Goal: Task Accomplishment & Management: Complete application form

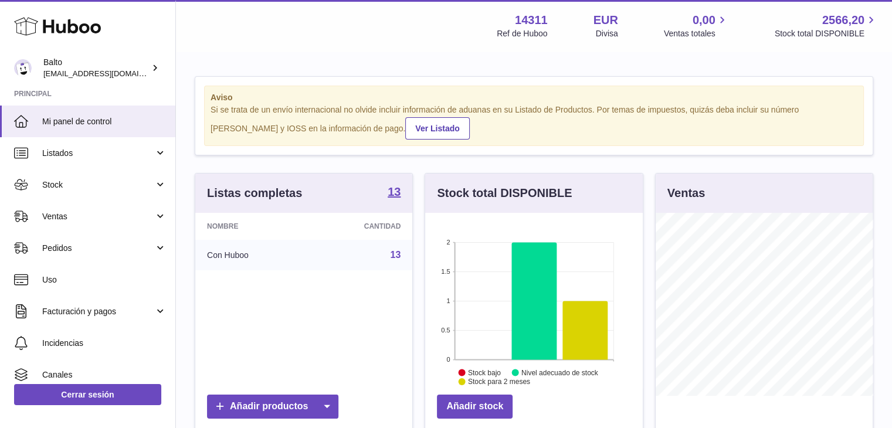
scroll to position [183, 218]
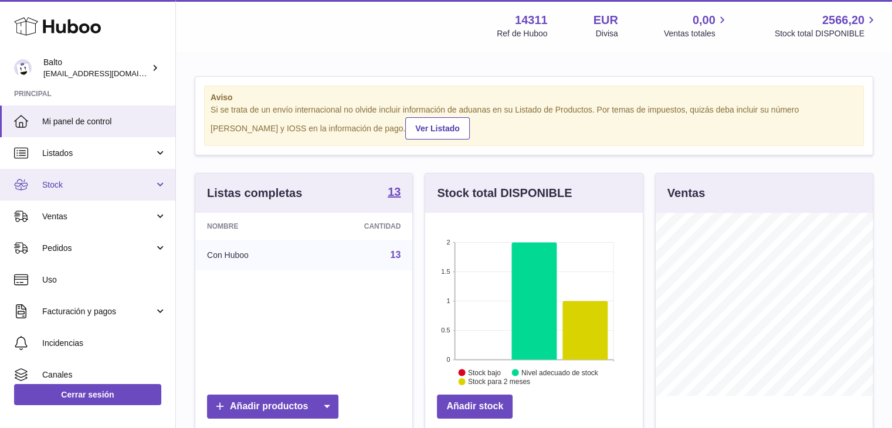
click at [153, 185] on link "Stock" at bounding box center [87, 185] width 175 height 32
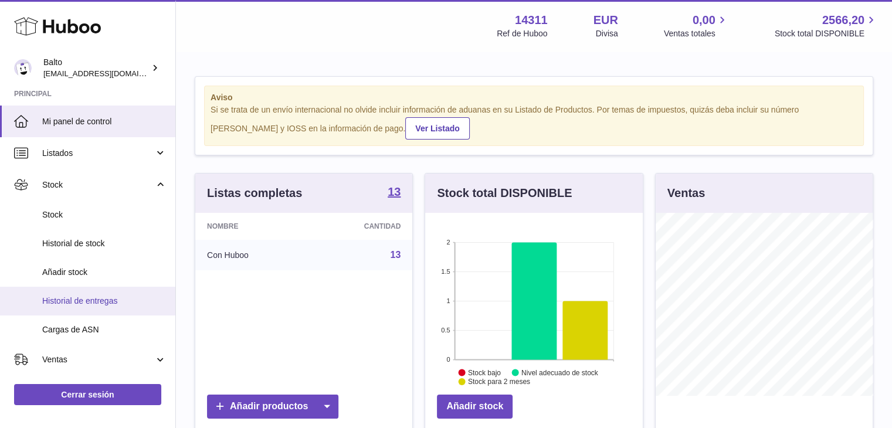
click at [92, 300] on span "Historial de entregas" at bounding box center [104, 301] width 124 height 11
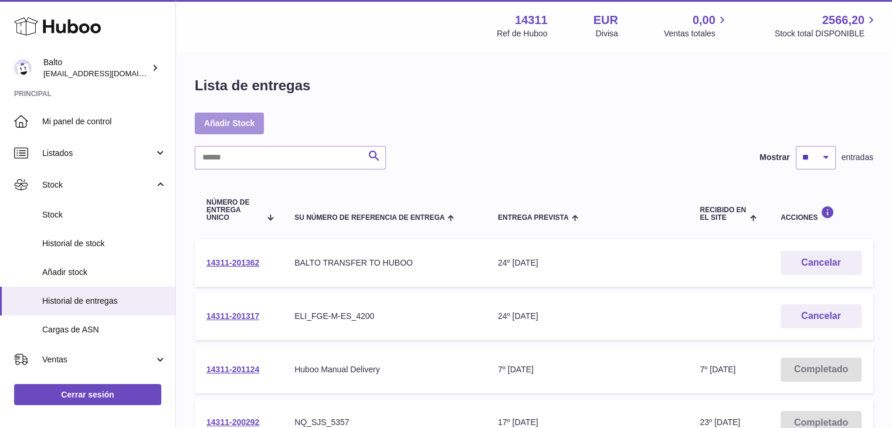
click at [247, 121] on link "Añadir Stock" at bounding box center [229, 123] width 69 height 21
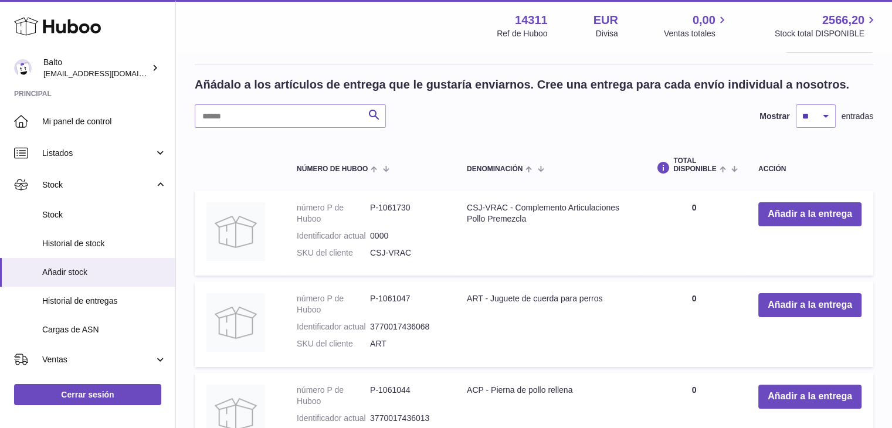
scroll to position [230, 0]
click at [772, 214] on button "Añadir a la entrega" at bounding box center [809, 214] width 103 height 24
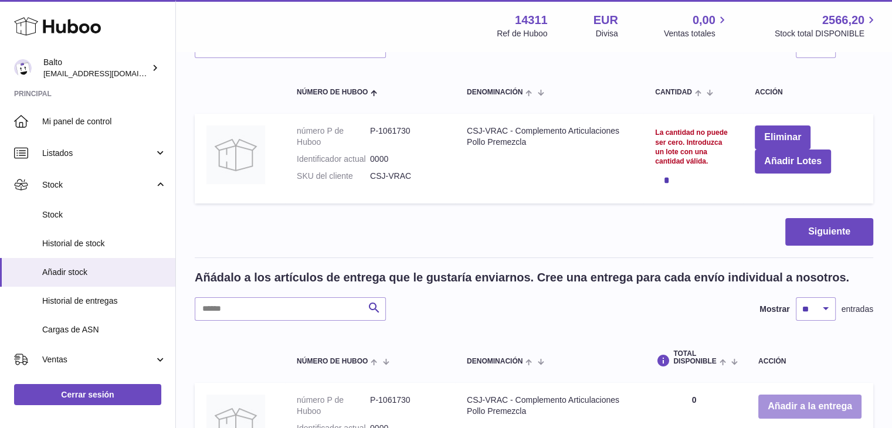
scroll to position [153, 0]
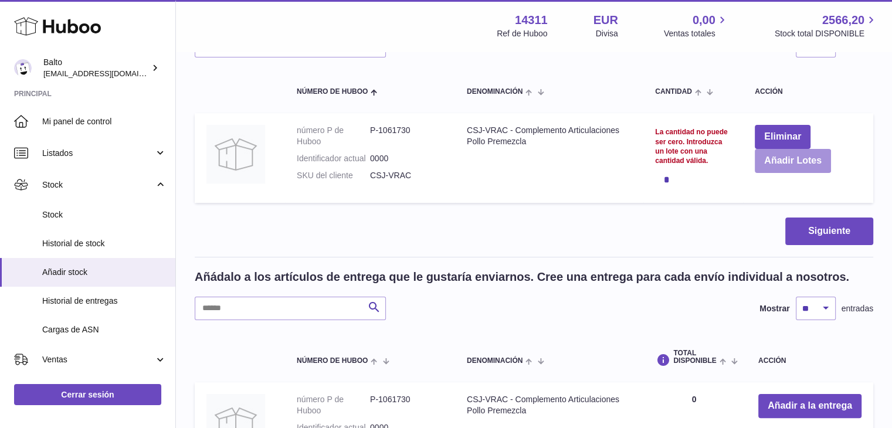
click at [772, 162] on button "Añadir Lotes" at bounding box center [793, 161] width 76 height 24
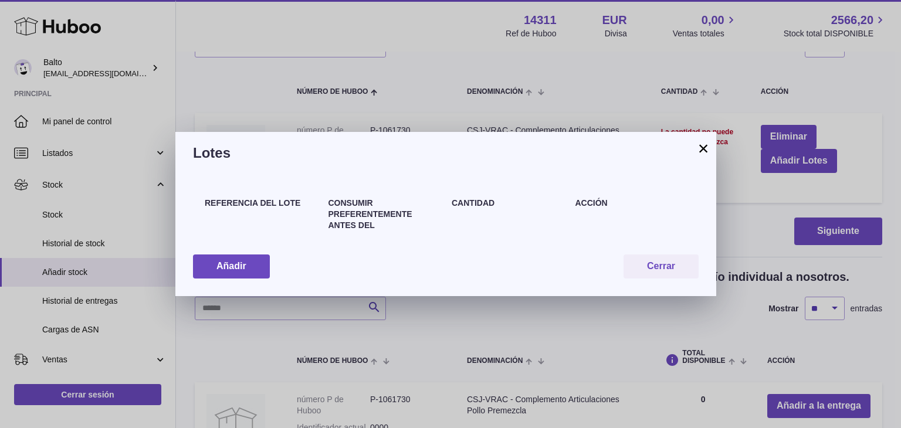
click at [239, 225] on div "Referencia del lote" at bounding box center [261, 220] width 124 height 45
click at [237, 266] on button "Añadir" at bounding box center [231, 267] width 77 height 24
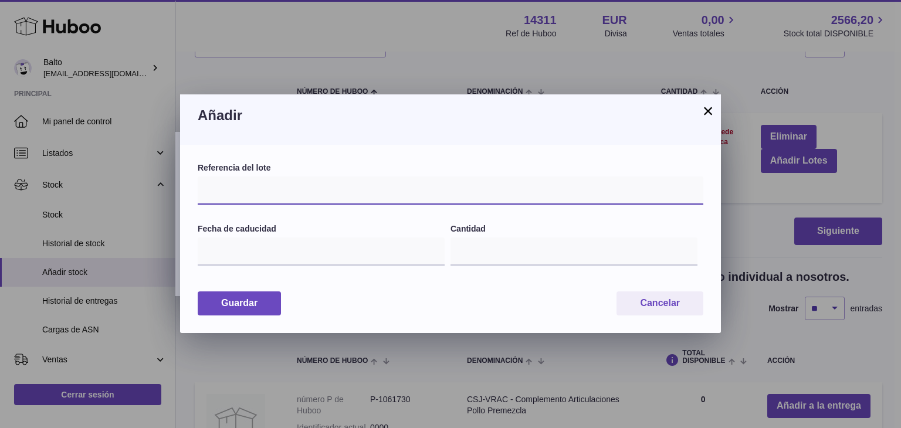
click at [249, 198] on input "text" at bounding box center [451, 191] width 506 height 28
type input "**"
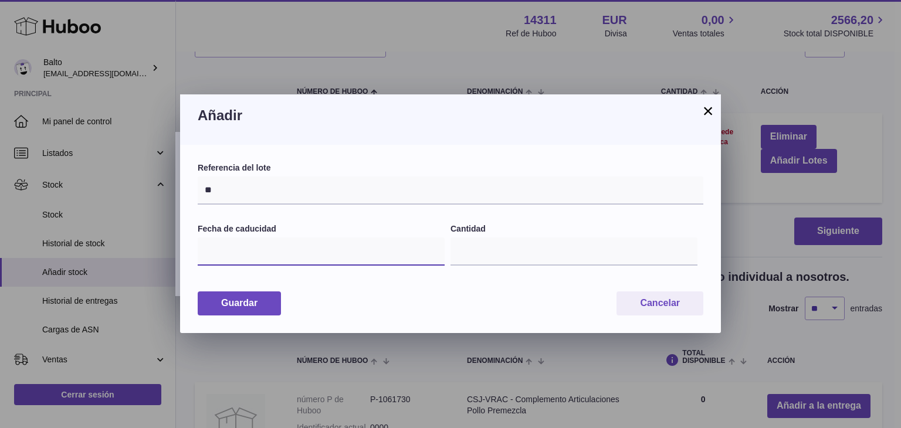
click at [249, 260] on input "text" at bounding box center [321, 252] width 247 height 28
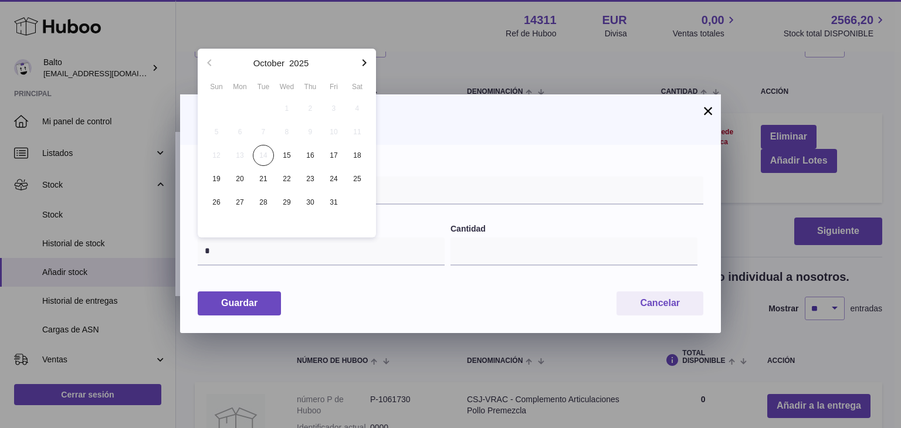
click at [364, 64] on icon "button" at bounding box center [365, 62] width 4 height 7
click at [215, 223] on span "30" at bounding box center [216, 225] width 21 height 21
type input "**********"
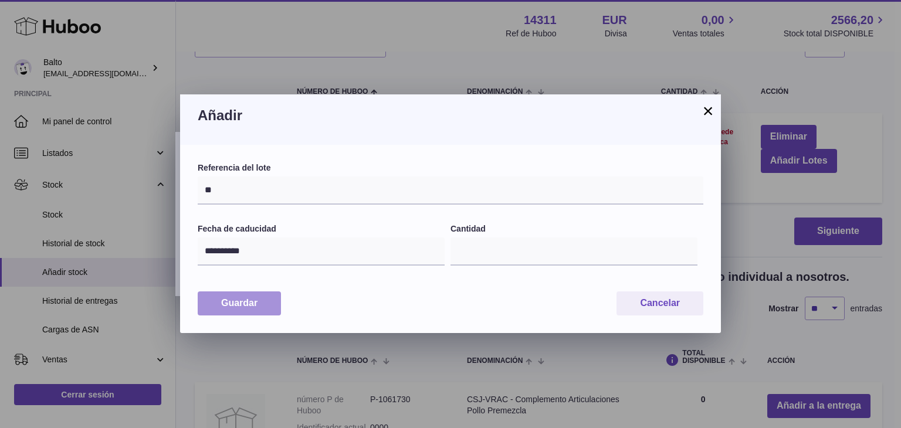
click at [223, 308] on button "Guardar" at bounding box center [239, 304] width 83 height 24
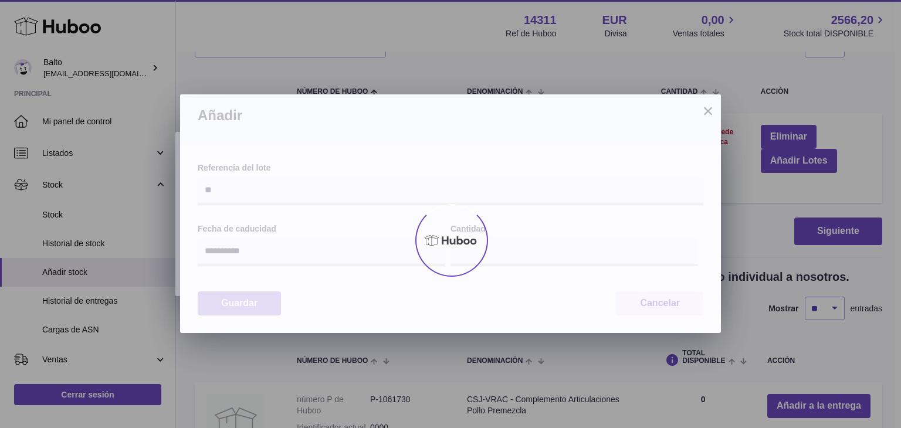
type input "*"
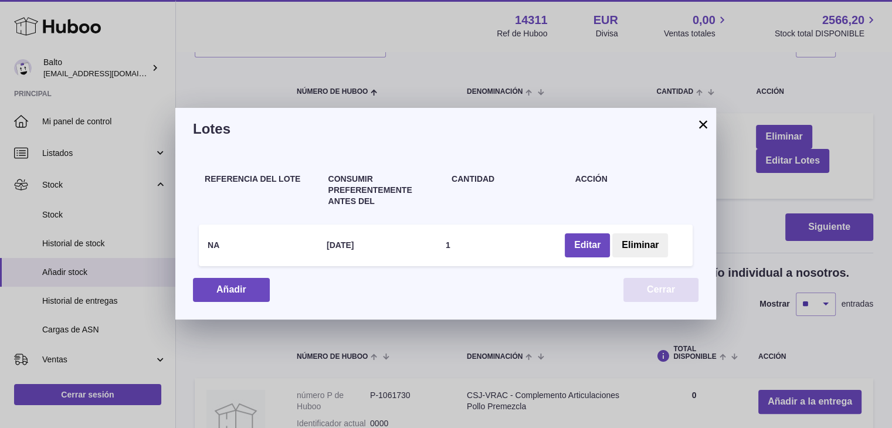
click at [668, 294] on button "Cerrar" at bounding box center [661, 290] width 75 height 24
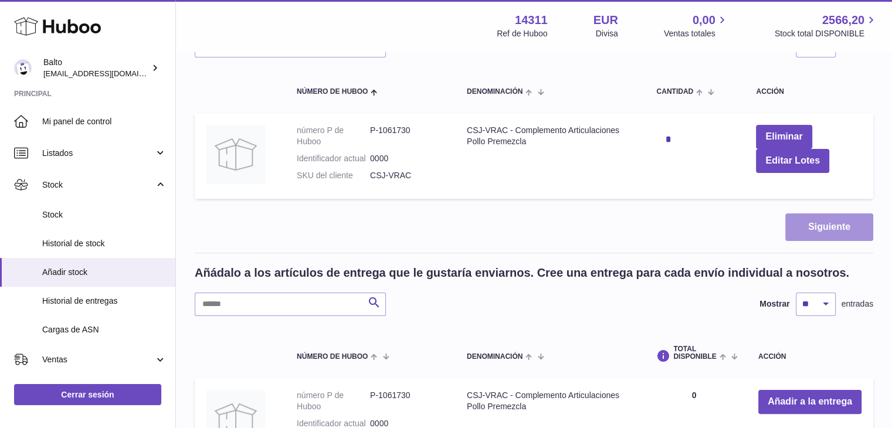
click at [832, 223] on button "Siguiente" at bounding box center [829, 228] width 88 height 28
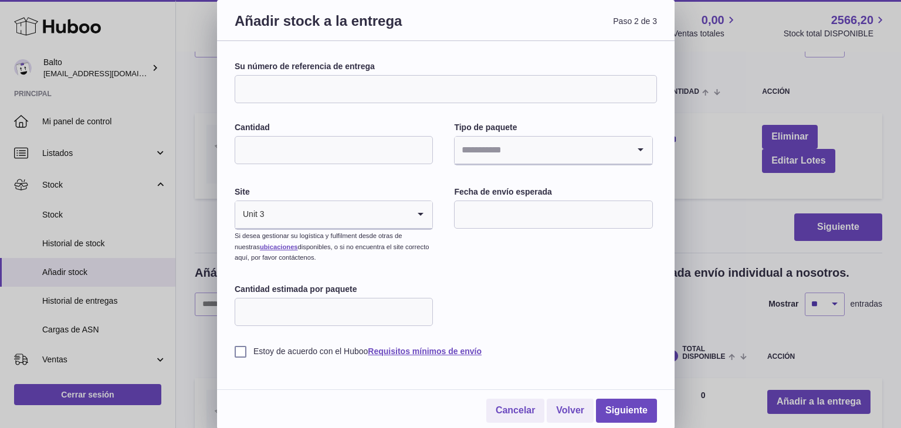
click at [309, 87] on input "Su número de referencia de entrega" at bounding box center [446, 89] width 422 height 28
type input "**********"
click at [288, 162] on input "Cantidad" at bounding box center [334, 150] width 198 height 28
type input "*"
click at [473, 153] on input "Search for option" at bounding box center [542, 150] width 174 height 27
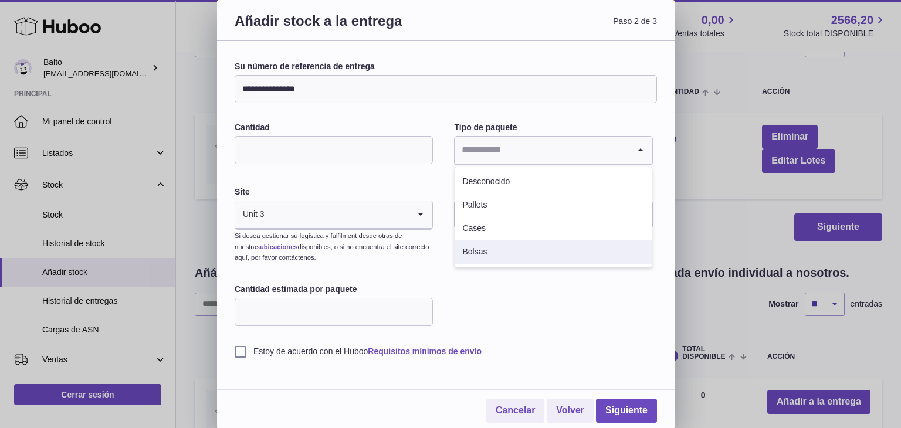
click at [487, 249] on li "Bolsas" at bounding box center [553, 251] width 196 height 23
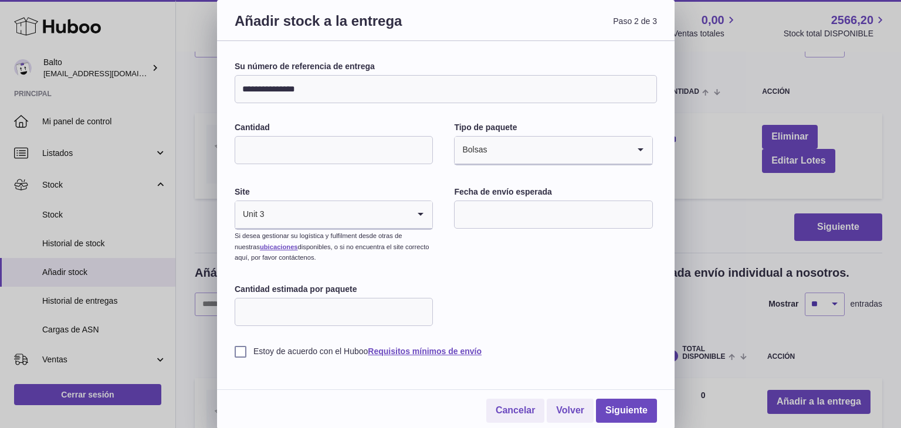
click at [486, 223] on input "text" at bounding box center [553, 215] width 198 height 28
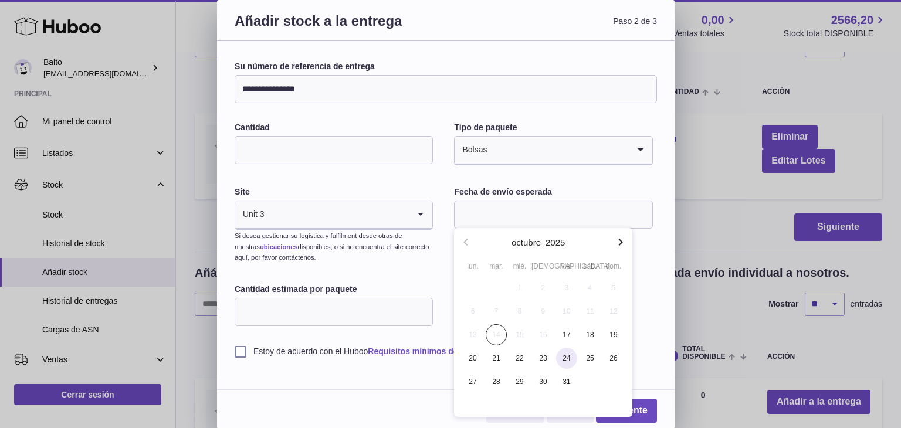
click at [565, 354] on span "24" at bounding box center [566, 358] width 21 height 21
type input "**********"
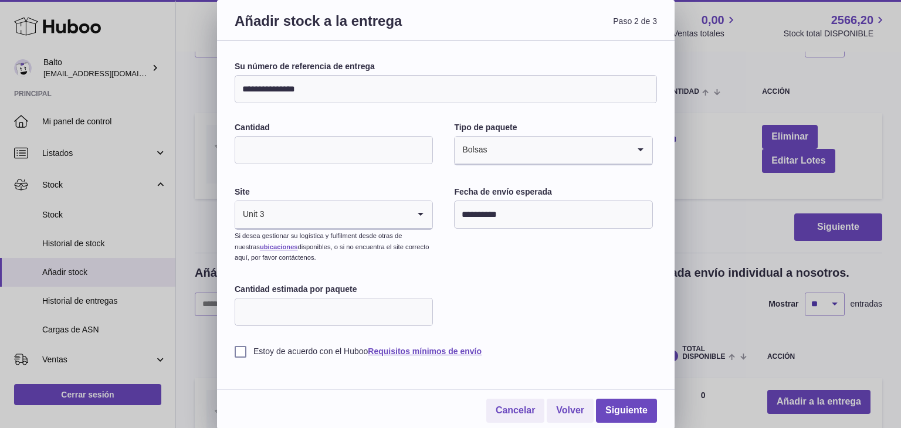
click at [244, 348] on label "Estoy de acuerdo con el Huboo Requisitos mínimos de envío" at bounding box center [446, 351] width 422 height 11
click at [631, 411] on link "Siguiente" at bounding box center [626, 411] width 61 height 24
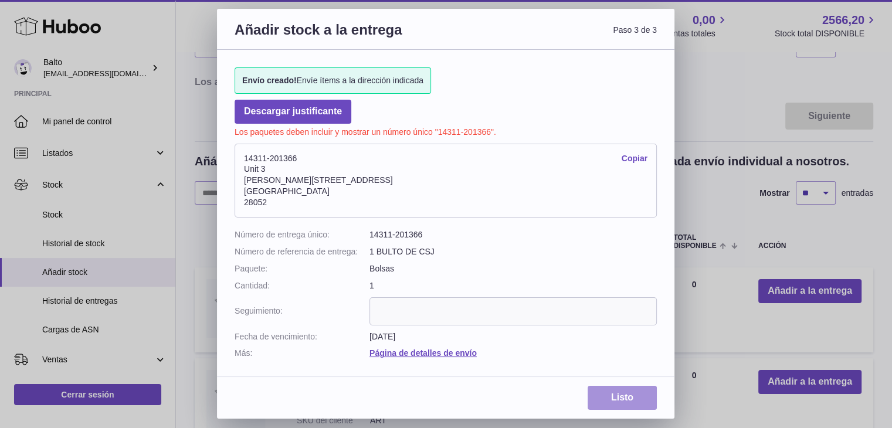
click at [622, 404] on link "Listo" at bounding box center [622, 398] width 69 height 24
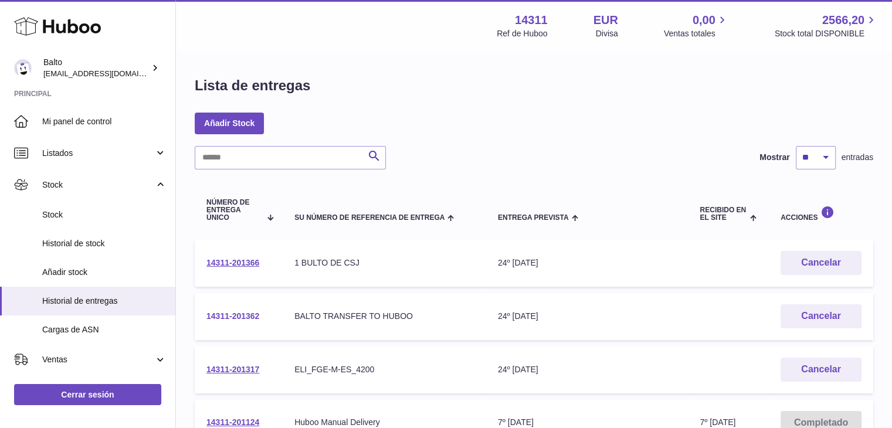
click at [231, 313] on link "14311-201362" at bounding box center [232, 315] width 53 height 9
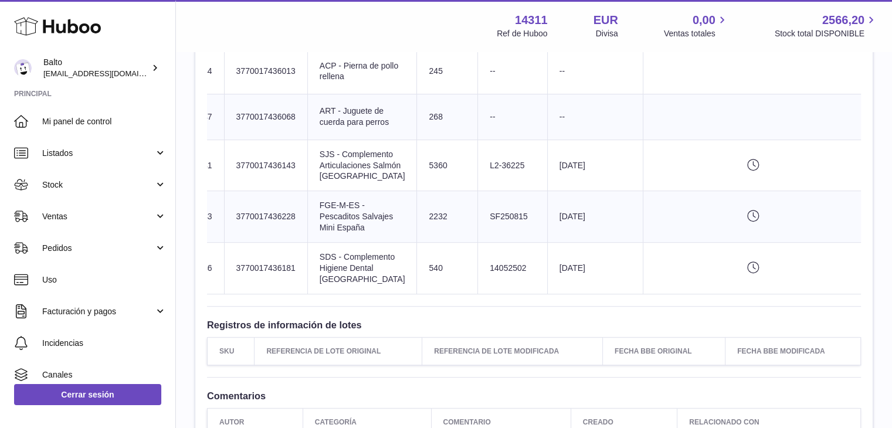
scroll to position [0, 129]
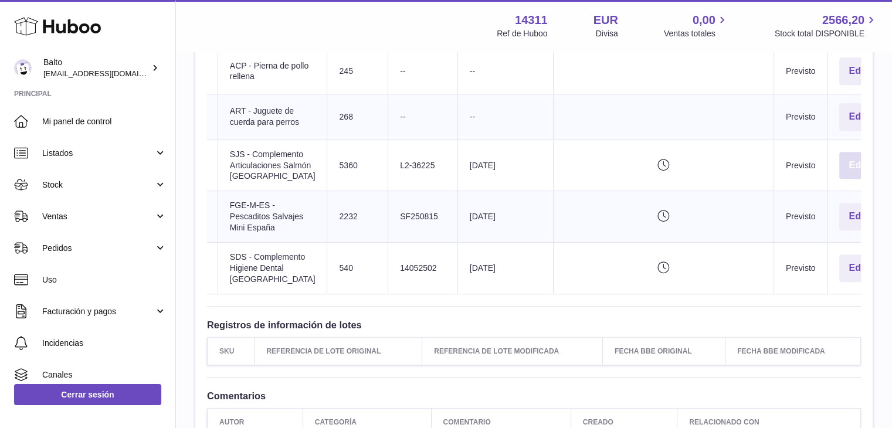
click at [839, 179] on button "Editar" at bounding box center [861, 166] width 45 height 28
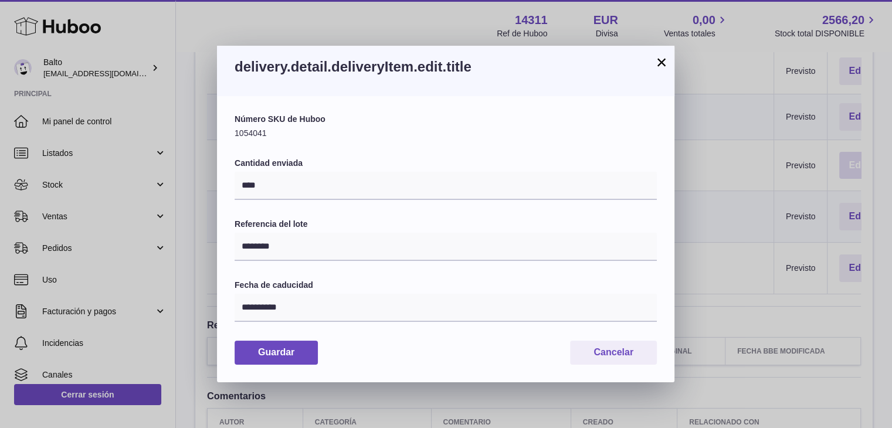
scroll to position [0, 120]
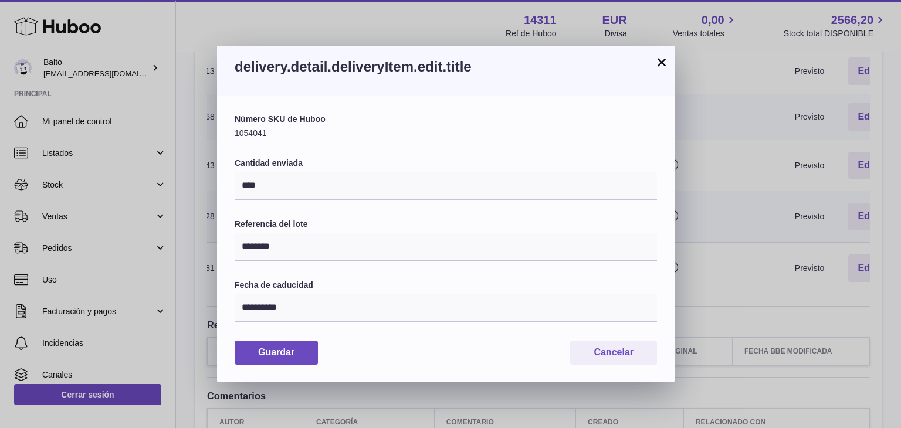
click at [663, 66] on button "×" at bounding box center [662, 62] width 14 height 14
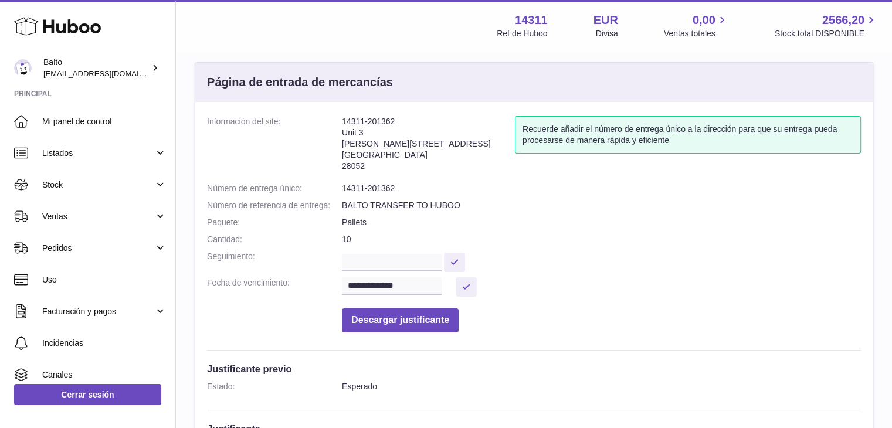
scroll to position [0, 0]
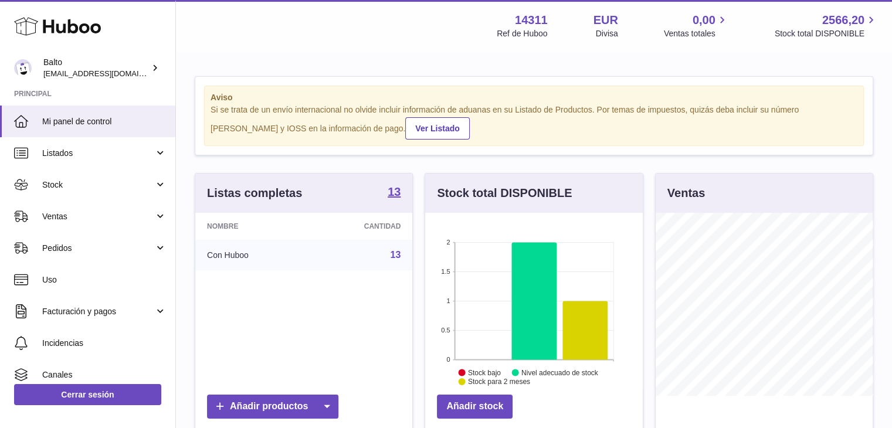
scroll to position [183, 218]
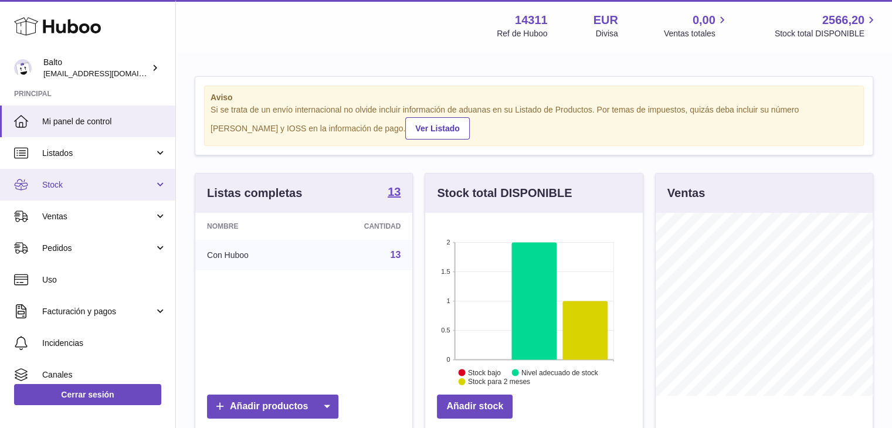
click at [155, 178] on link "Stock" at bounding box center [87, 185] width 175 height 32
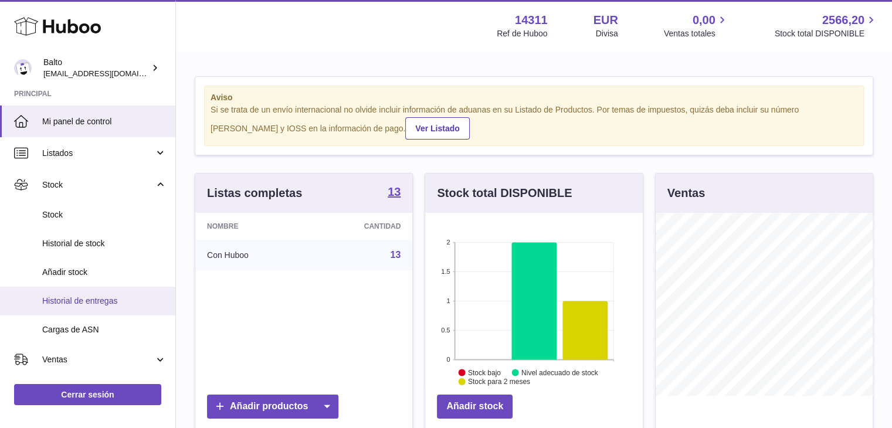
click at [100, 303] on span "Historial de entregas" at bounding box center [104, 301] width 124 height 11
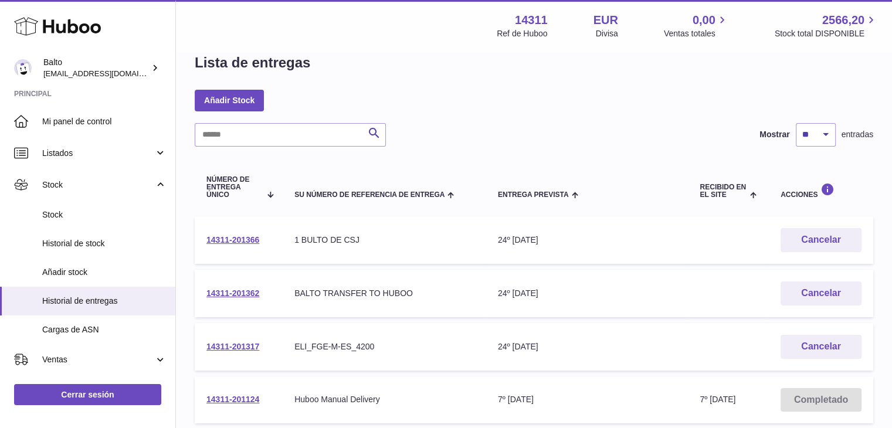
scroll to position [23, 0]
click at [814, 285] on button "Cancelar" at bounding box center [821, 293] width 81 height 24
click at [238, 293] on link "14311-201362" at bounding box center [232, 292] width 53 height 9
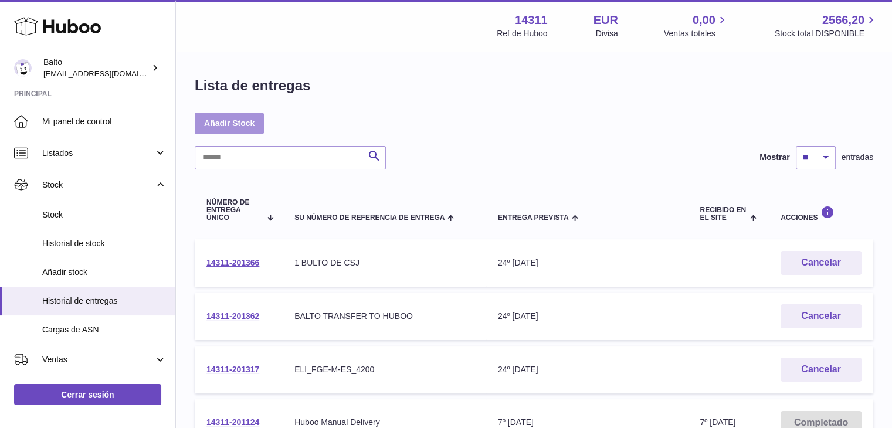
click at [246, 128] on link "Añadir Stock" at bounding box center [229, 123] width 69 height 21
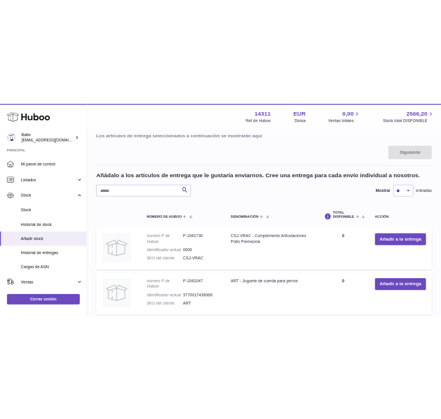
scroll to position [178, 0]
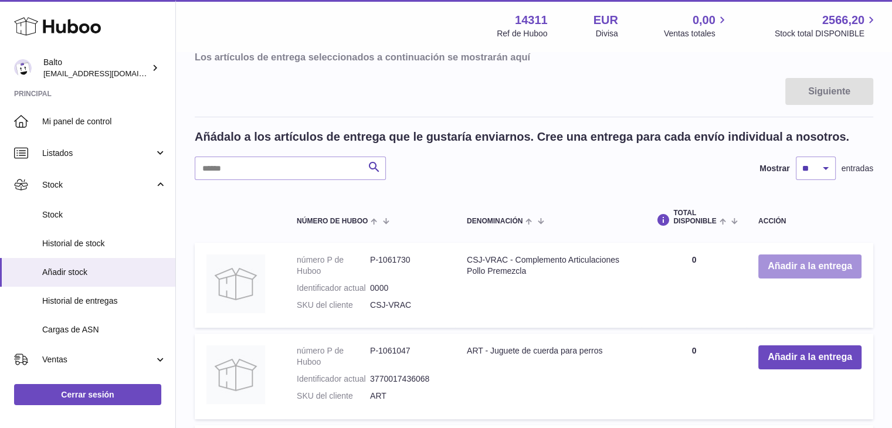
click at [786, 266] on button "Añadir a la entrega" at bounding box center [809, 267] width 103 height 24
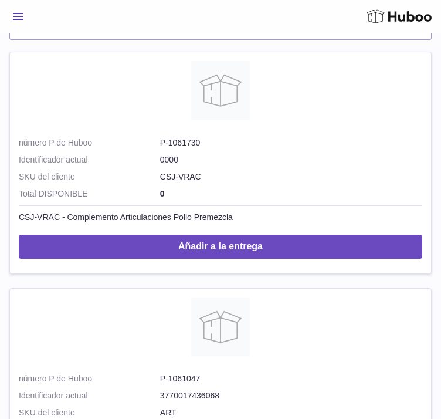
scroll to position [713, 0]
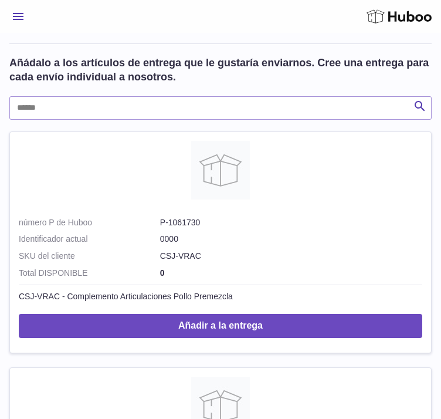
scroll to position [885, 0]
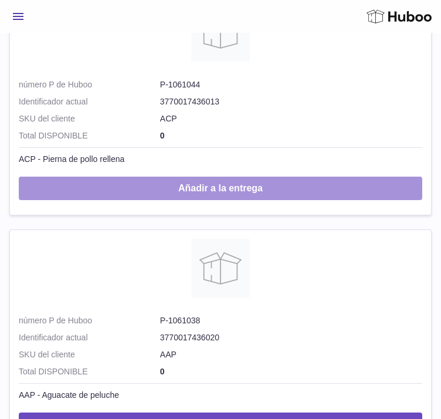
scroll to position [1756, 0]
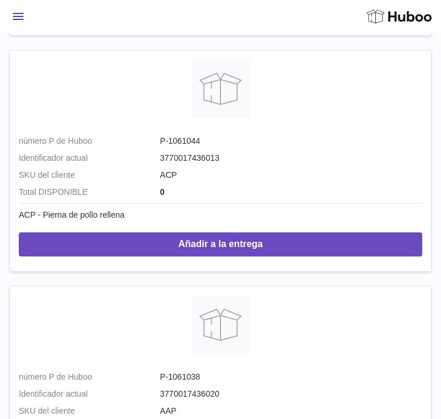
scroll to position [2021, 0]
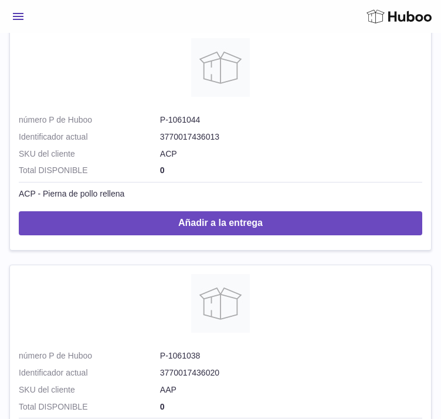
scroll to position [2368, 0]
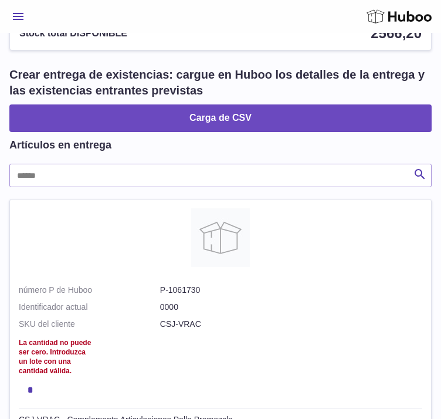
scroll to position [103, 0]
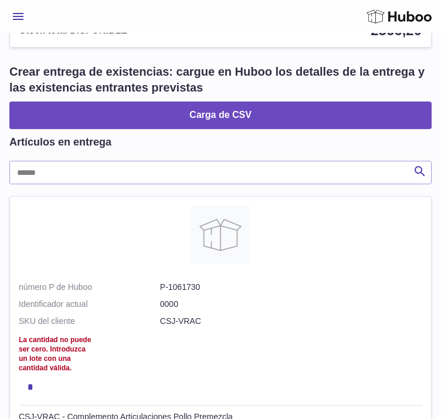
type input "***"
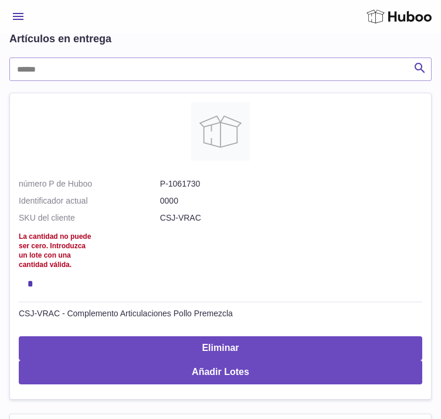
scroll to position [208, 0]
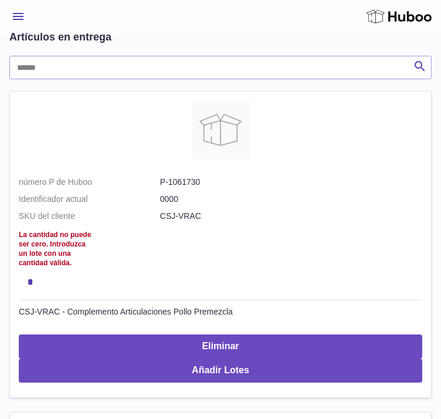
type input "*"
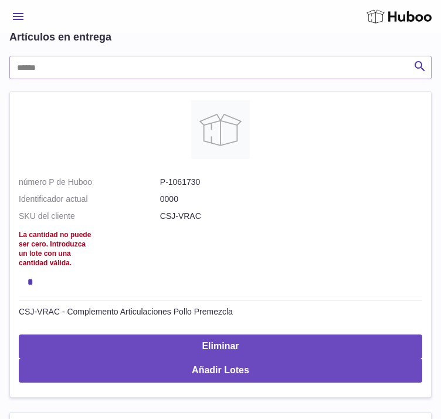
type input "***"
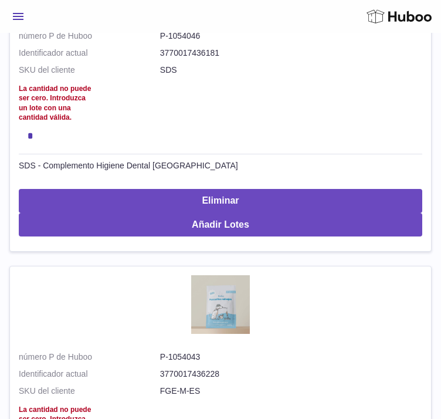
scroll to position [1204, 0]
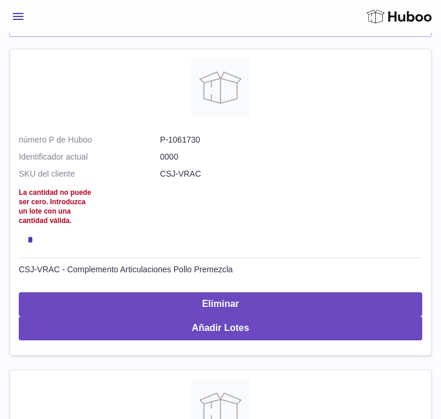
scroll to position [249, 0]
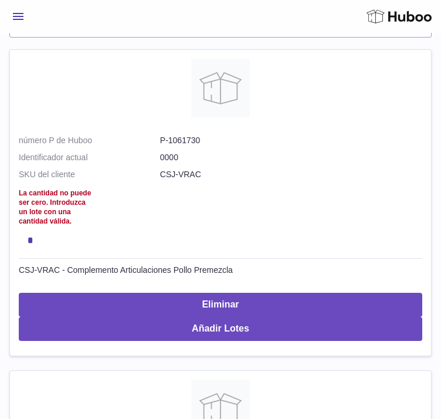
type input "***"
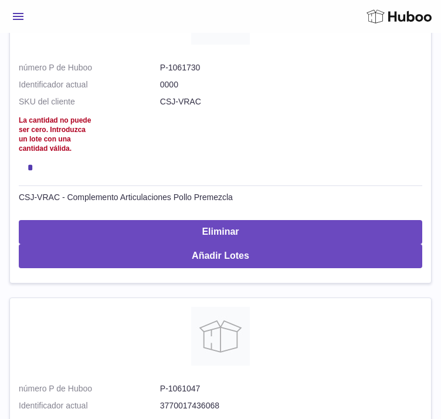
scroll to position [324, 0]
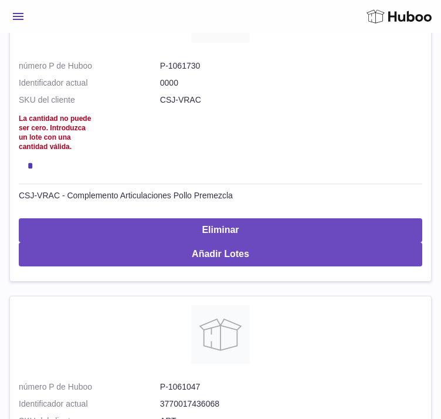
type input "*"
type input "****"
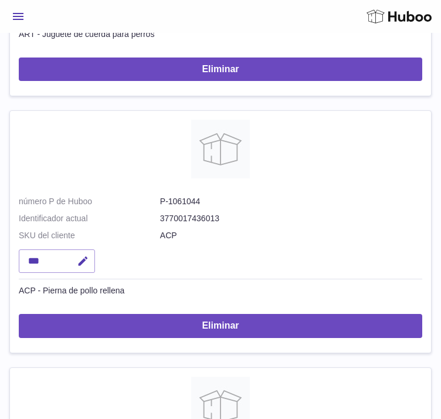
scroll to position [766, 0]
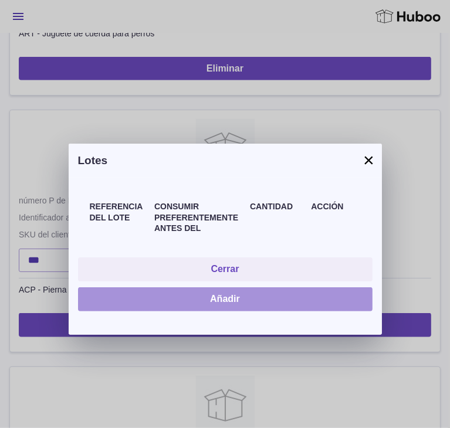
click at [101, 287] on button "Añadir" at bounding box center [225, 299] width 294 height 24
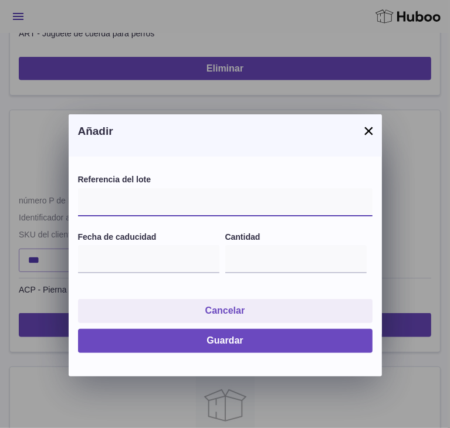
click at [125, 189] on input "text" at bounding box center [225, 202] width 294 height 28
paste input "********"
type input "********"
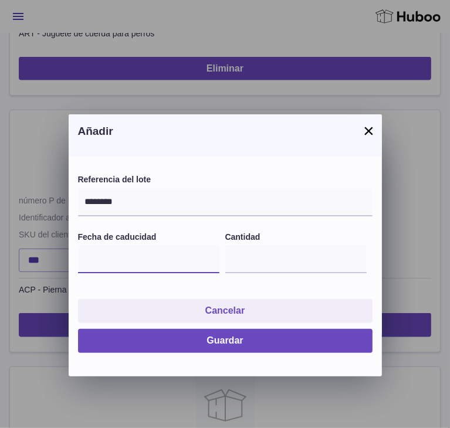
click at [104, 245] on input "text" at bounding box center [148, 259] width 141 height 28
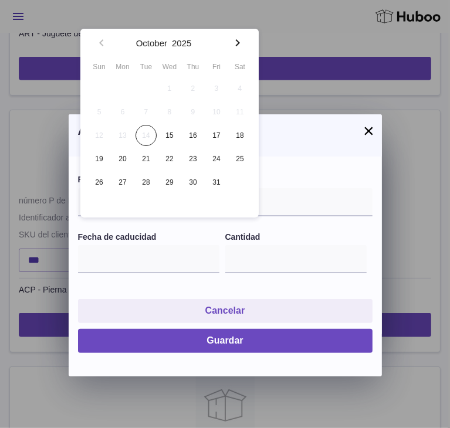
click at [232, 43] on icon "button" at bounding box center [238, 43] width 14 height 14
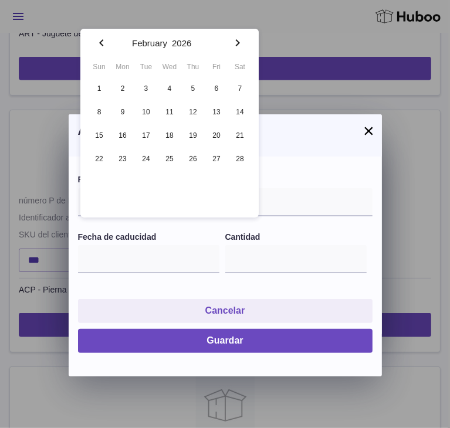
click at [232, 43] on icon "button" at bounding box center [238, 43] width 14 height 14
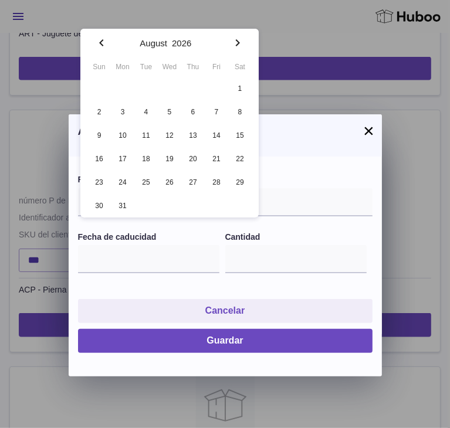
click at [232, 43] on icon "button" at bounding box center [238, 43] width 14 height 14
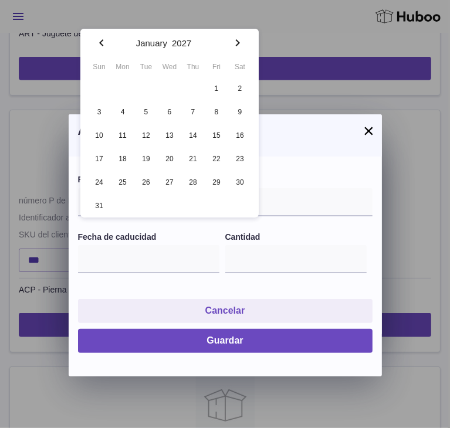
click at [232, 43] on icon "button" at bounding box center [238, 43] width 14 height 14
click at [166, 179] on span "31" at bounding box center [169, 182] width 21 height 21
type input "**********"
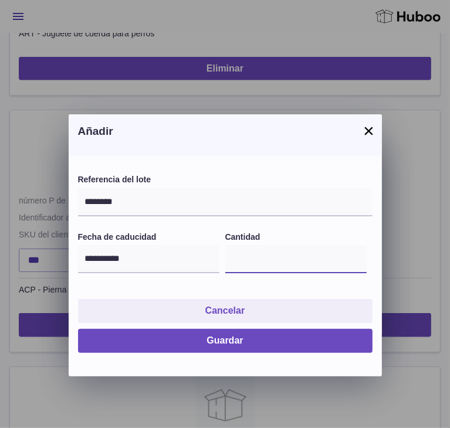
click at [244, 245] on input "*" at bounding box center [295, 259] width 141 height 28
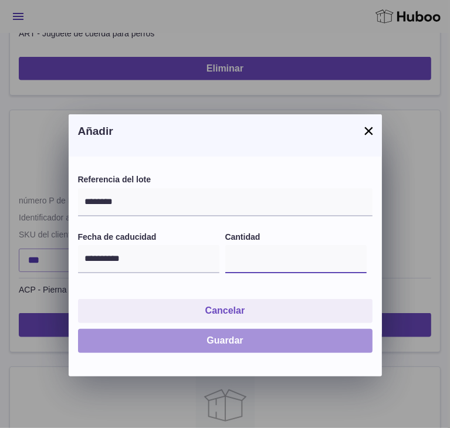
type input "****"
click at [114, 329] on button "Guardar" at bounding box center [225, 341] width 294 height 24
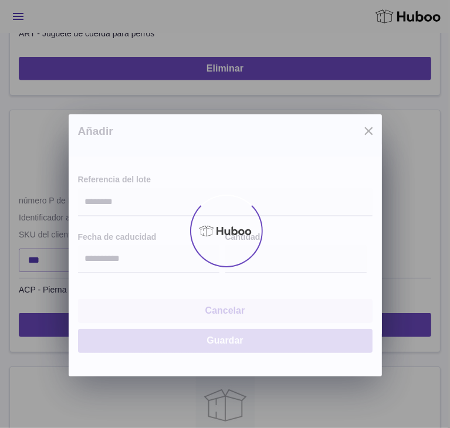
type input "****"
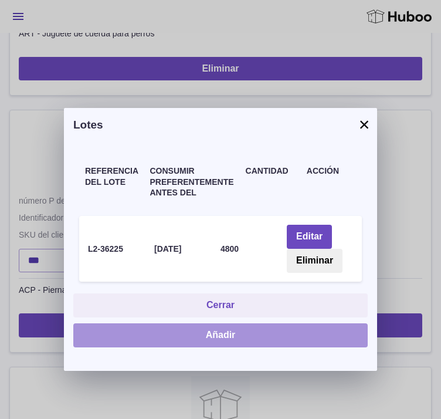
click at [114, 323] on button "Añadir" at bounding box center [220, 335] width 294 height 24
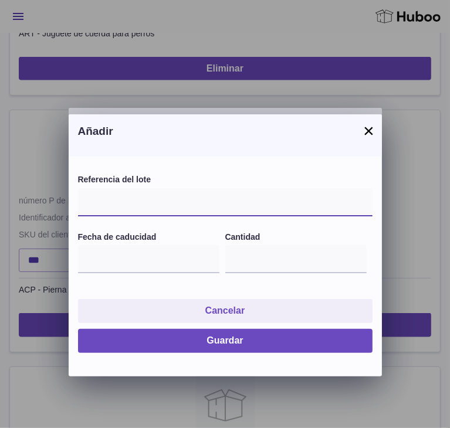
click at [114, 191] on input "text" at bounding box center [225, 202] width 294 height 28
click at [121, 191] on input "text" at bounding box center [225, 202] width 294 height 28
paste input "**********"
type input "**********"
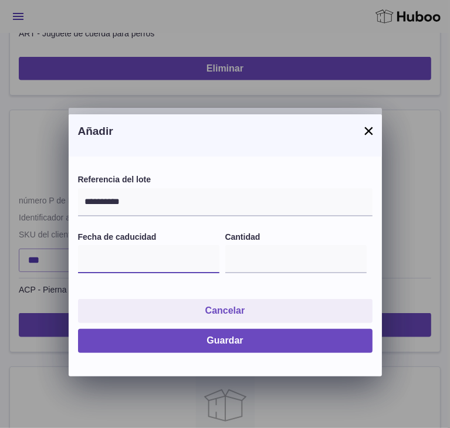
click at [116, 245] on input "text" at bounding box center [148, 259] width 141 height 28
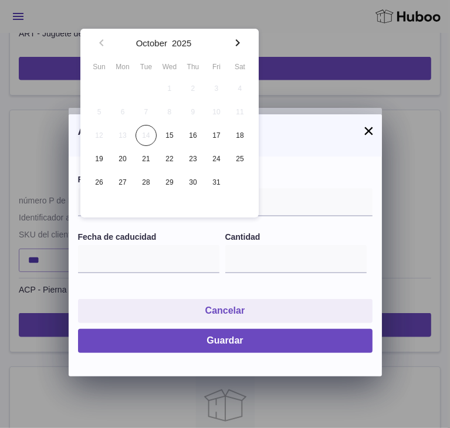
click at [237, 44] on icon "button" at bounding box center [238, 42] width 4 height 7
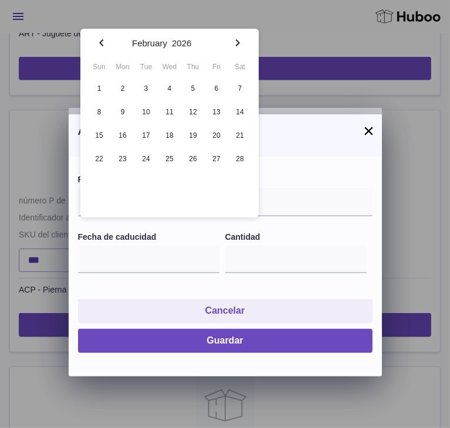
click at [237, 44] on icon "button" at bounding box center [238, 42] width 4 height 7
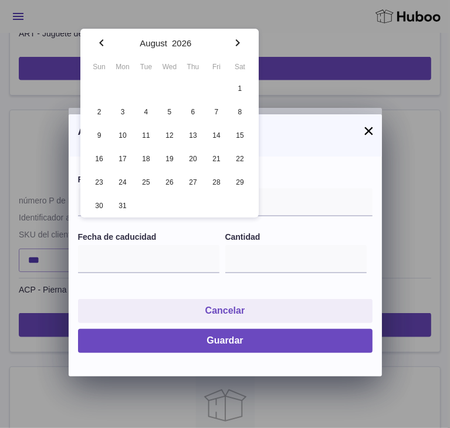
click at [237, 44] on icon "button" at bounding box center [238, 42] width 4 height 7
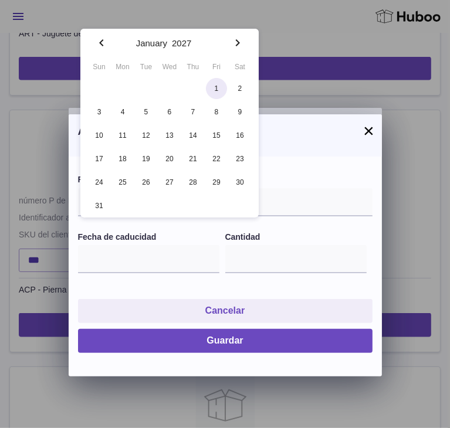
click at [221, 86] on span "1" at bounding box center [216, 88] width 21 height 21
type input "**********"
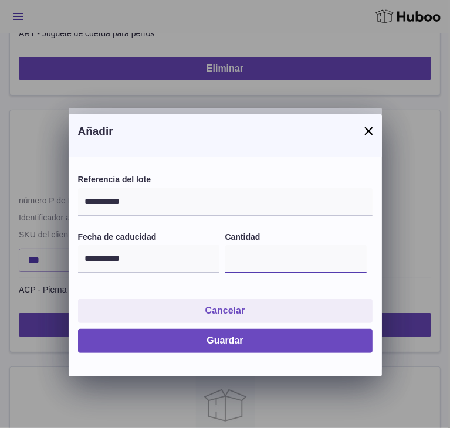
click at [246, 245] on input "*" at bounding box center [295, 259] width 141 height 28
click at [258, 245] on input "*" at bounding box center [295, 259] width 141 height 28
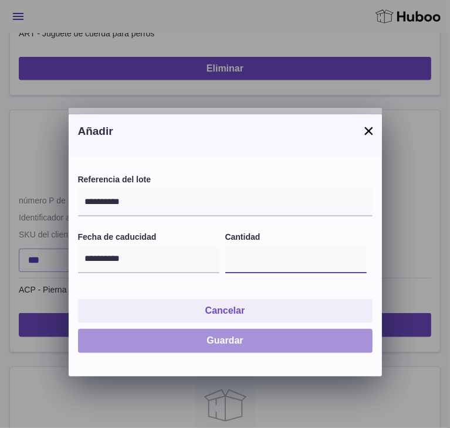
type input "***"
click at [113, 329] on button "Guardar" at bounding box center [225, 341] width 294 height 24
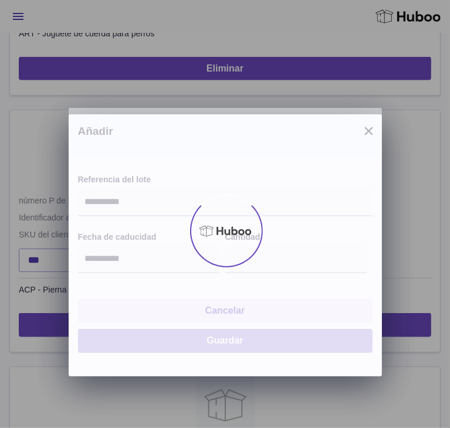
type input "****"
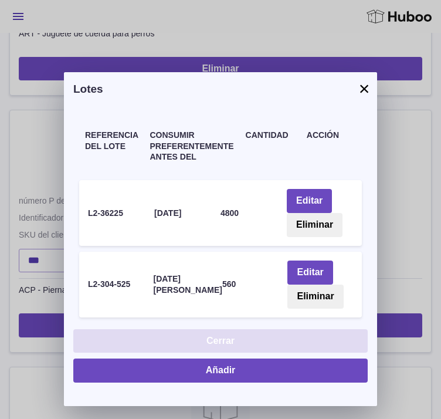
click at [157, 329] on button "Cerrar" at bounding box center [220, 341] width 294 height 24
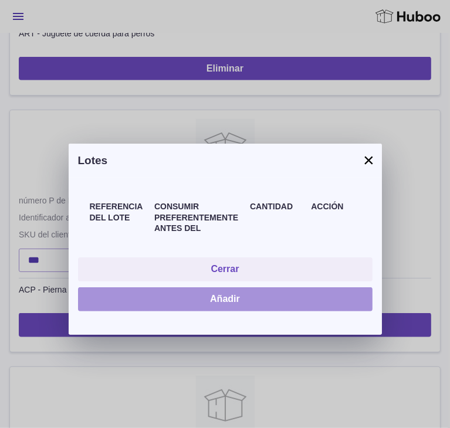
click at [98, 287] on button "Añadir" at bounding box center [225, 299] width 294 height 24
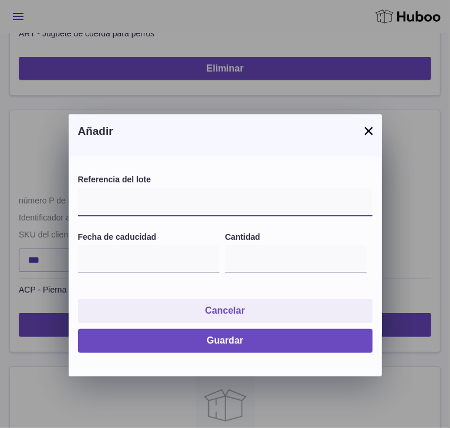
click at [124, 188] on input "text" at bounding box center [225, 202] width 294 height 28
type input "********"
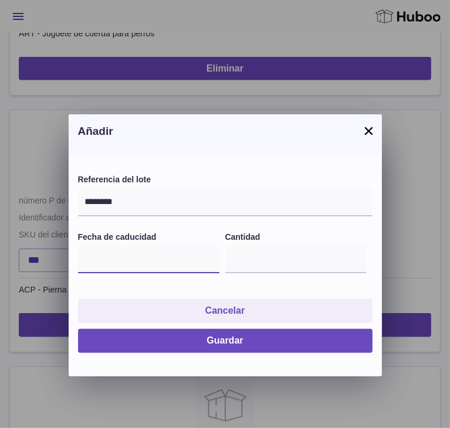
click at [120, 245] on input "text" at bounding box center [148, 259] width 141 height 28
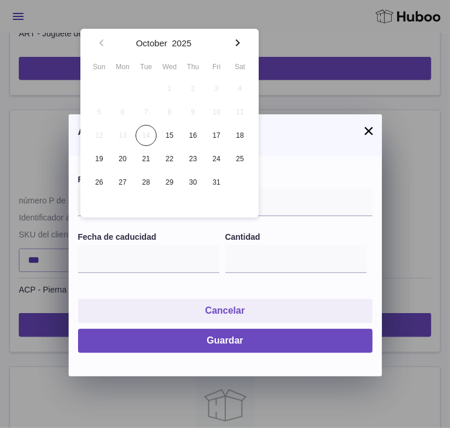
click at [234, 41] on icon "button" at bounding box center [238, 43] width 14 height 14
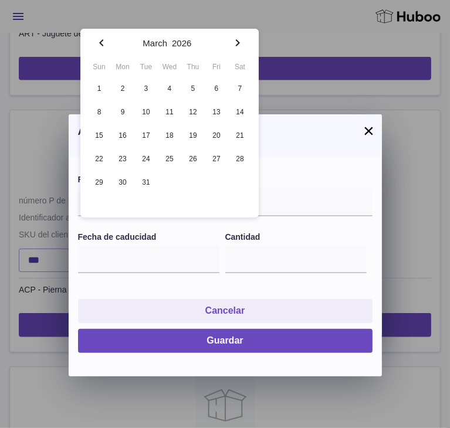
click at [234, 41] on icon "button" at bounding box center [238, 43] width 14 height 14
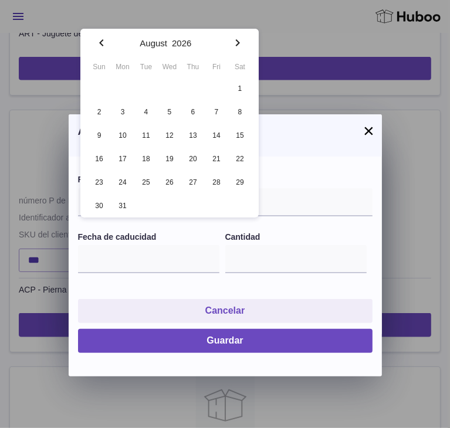
click at [234, 41] on icon "button" at bounding box center [238, 43] width 14 height 14
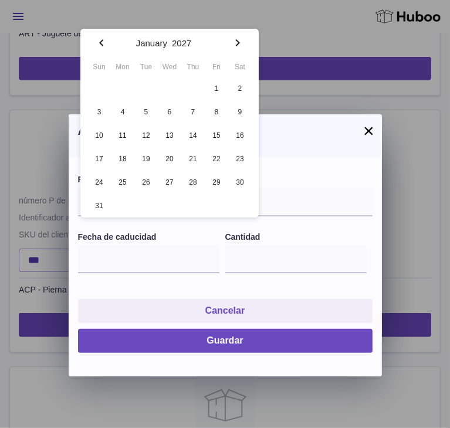
click at [234, 41] on icon "button" at bounding box center [238, 43] width 14 height 14
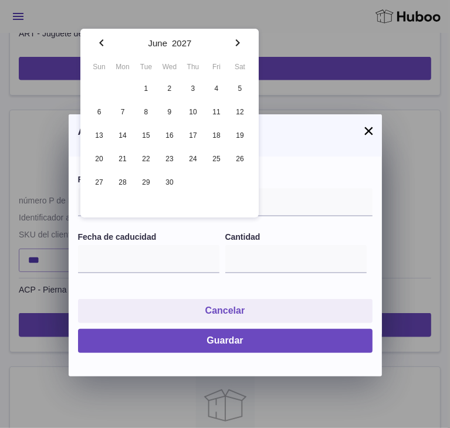
click at [234, 41] on icon "button" at bounding box center [238, 43] width 14 height 14
click at [242, 182] on span "31" at bounding box center [239, 182] width 21 height 21
type input "**********"
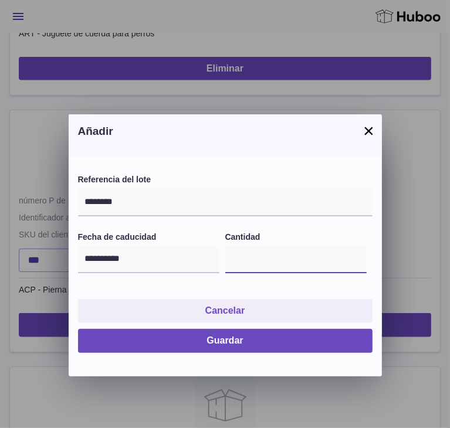
click at [249, 245] on input "*" at bounding box center [295, 259] width 141 height 28
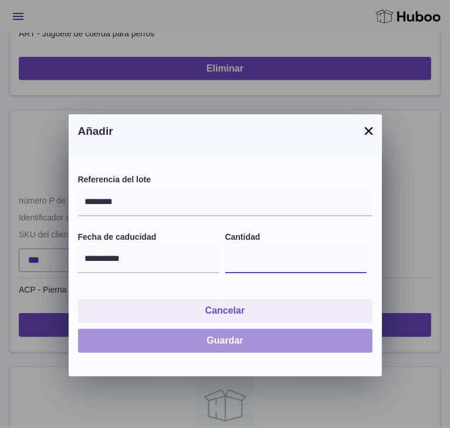
type input "****"
click at [108, 329] on button "Guardar" at bounding box center [225, 341] width 294 height 24
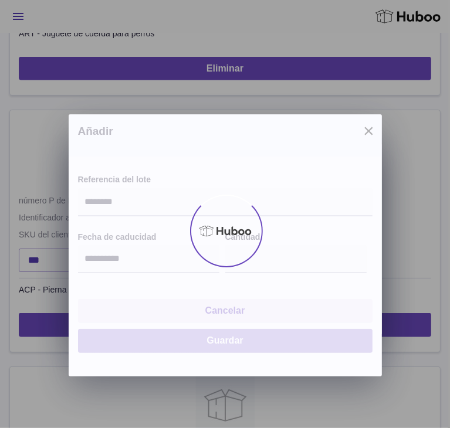
type input "****"
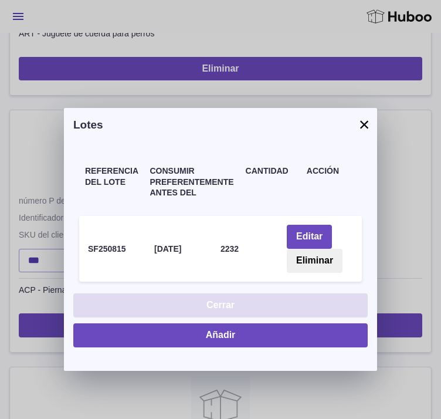
click at [157, 295] on button "Cerrar" at bounding box center [220, 305] width 294 height 24
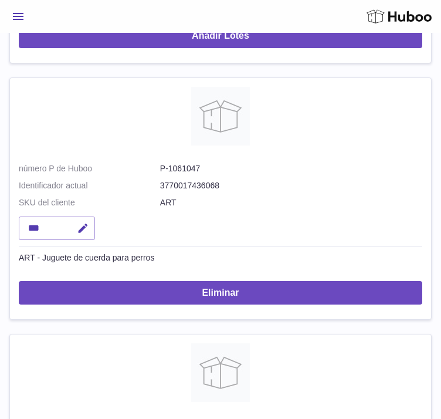
scroll to position [541, 5]
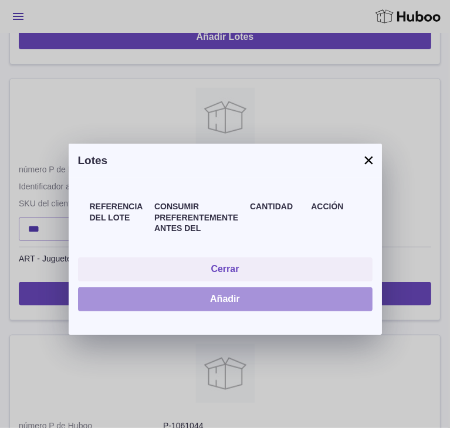
click at [115, 287] on button "Añadir" at bounding box center [225, 299] width 294 height 24
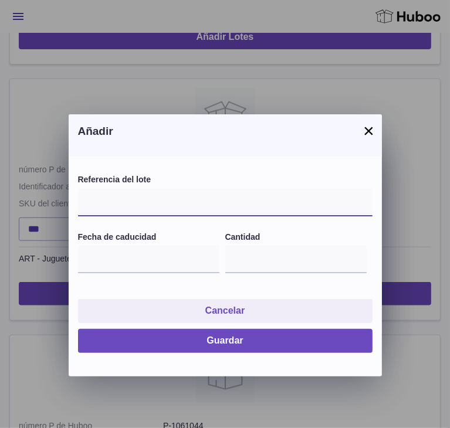
click at [123, 188] on input "text" at bounding box center [225, 202] width 294 height 28
type input "********"
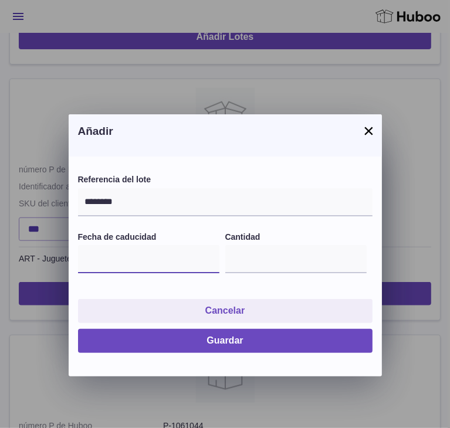
click at [134, 245] on input "text" at bounding box center [148, 259] width 141 height 28
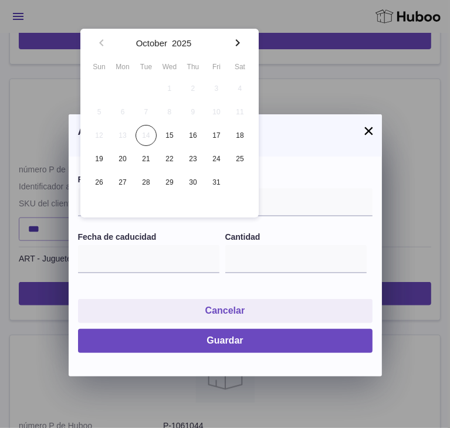
click at [233, 43] on icon "button" at bounding box center [238, 43] width 14 height 14
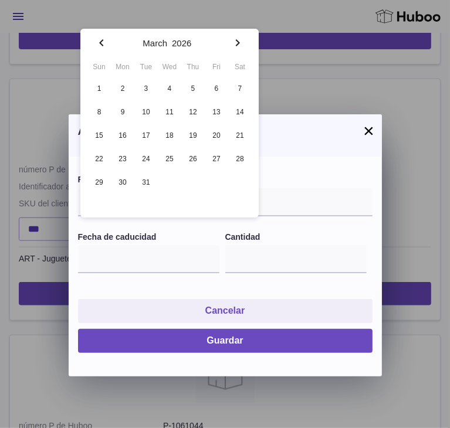
click at [233, 43] on icon "button" at bounding box center [238, 43] width 14 height 14
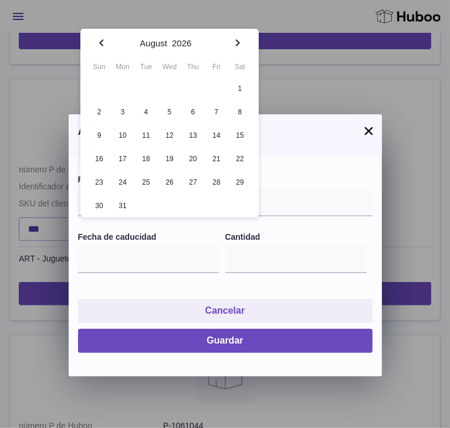
click at [233, 43] on icon "button" at bounding box center [238, 43] width 14 height 14
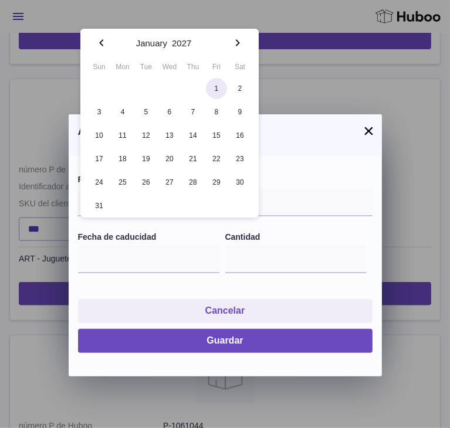
click at [215, 90] on span "1" at bounding box center [216, 88] width 21 height 21
type input "**********"
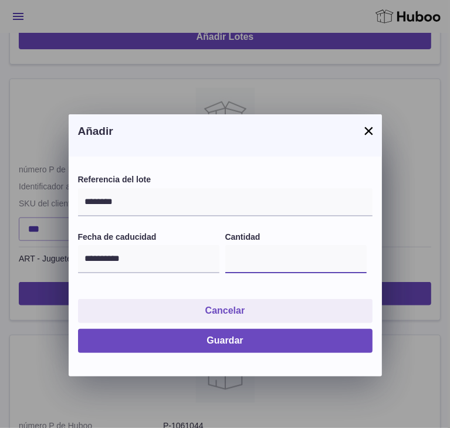
click at [255, 245] on input "*" at bounding box center [295, 259] width 141 height 28
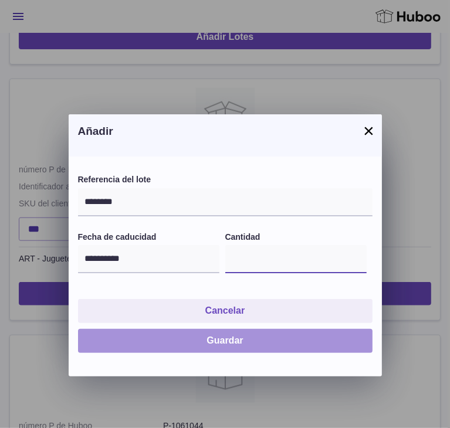
type input "***"
click at [105, 329] on button "Guardar" at bounding box center [225, 341] width 294 height 24
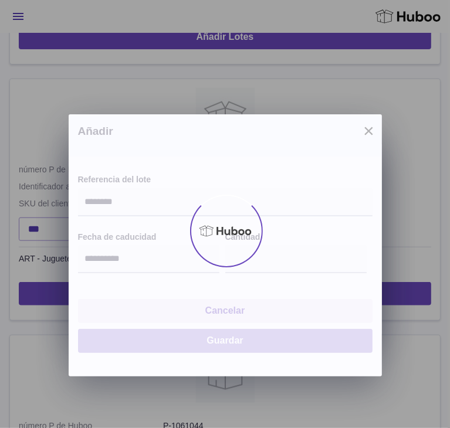
type input "***"
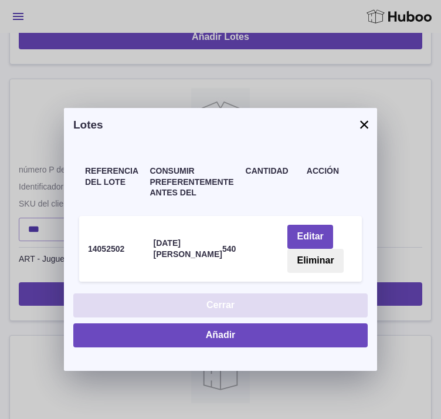
click at [157, 296] on button "Cerrar" at bounding box center [220, 305] width 294 height 24
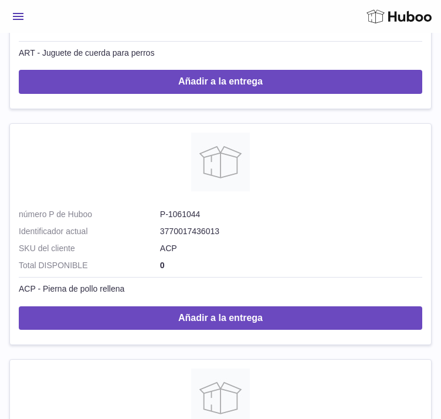
scroll to position [2762, 0]
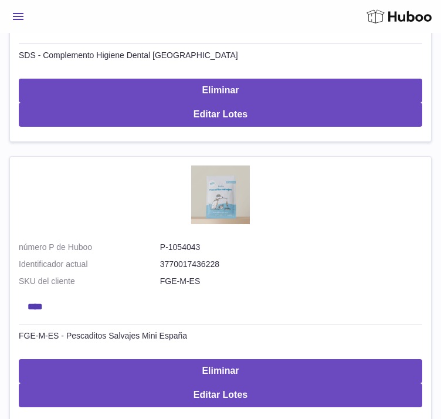
scroll to position [1517, 0]
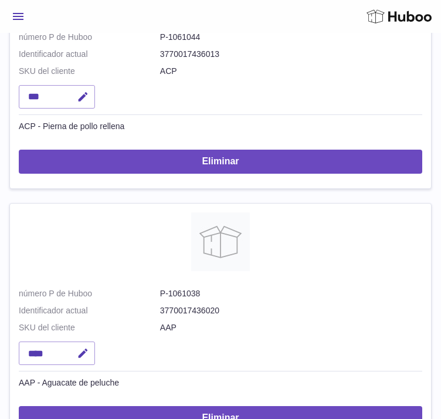
scroll to position [939, 0]
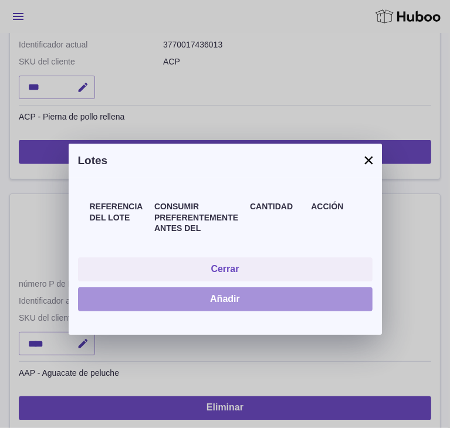
click at [107, 287] on button "Añadir" at bounding box center [225, 299] width 294 height 24
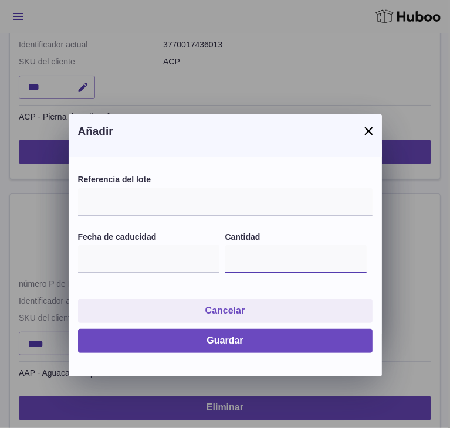
click at [241, 245] on input "*" at bounding box center [295, 259] width 141 height 28
type input "**"
click at [117, 245] on input "text" at bounding box center [148, 259] width 141 height 28
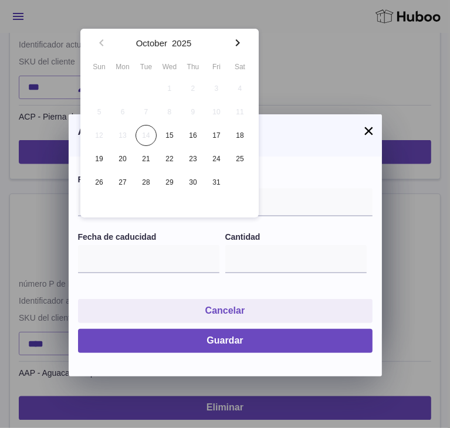
click at [238, 42] on icon "button" at bounding box center [238, 42] width 4 height 7
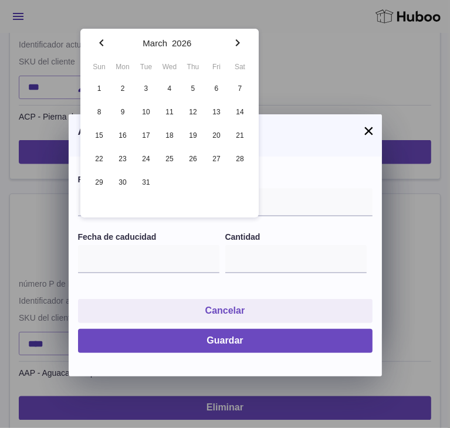
click at [238, 42] on icon "button" at bounding box center [238, 42] width 4 height 7
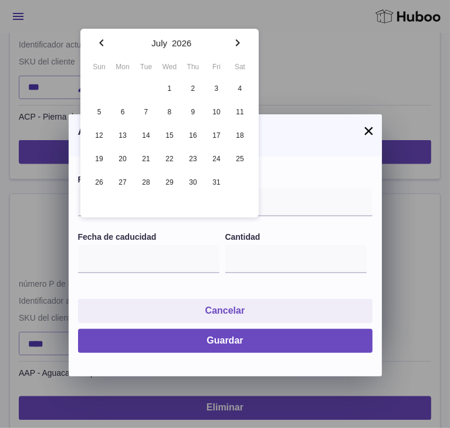
click at [238, 42] on icon "button" at bounding box center [238, 42] width 4 height 7
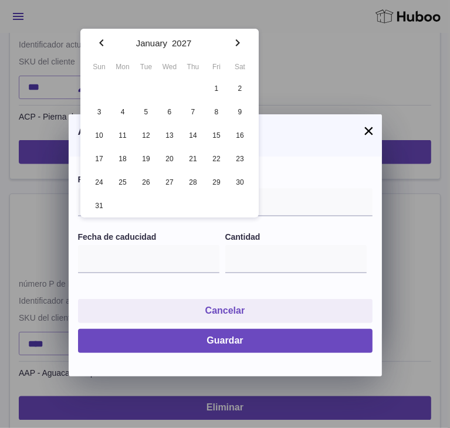
click at [238, 42] on icon "button" at bounding box center [238, 42] width 4 height 7
click at [172, 181] on span "31" at bounding box center [169, 182] width 21 height 21
type input "**********"
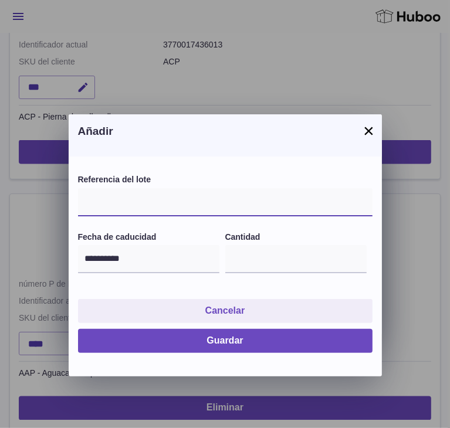
click at [159, 188] on input "text" at bounding box center [225, 202] width 294 height 28
paste input "**********"
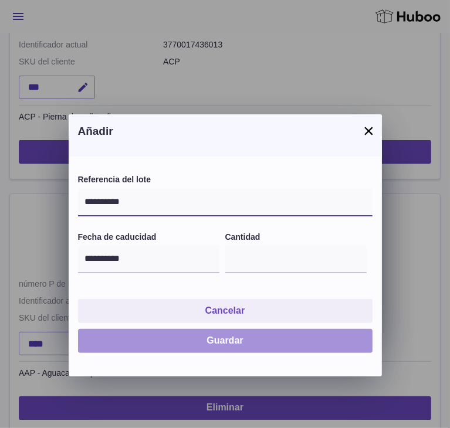
type input "**********"
click at [112, 329] on button "Guardar" at bounding box center [225, 341] width 294 height 24
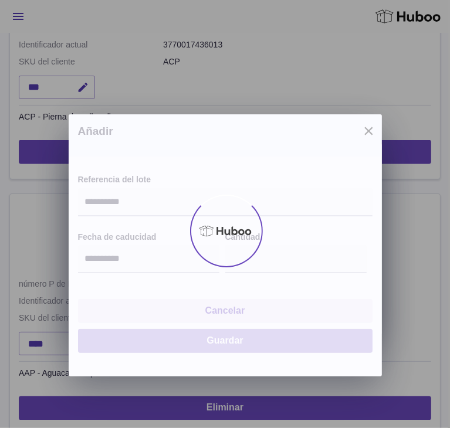
type input "**"
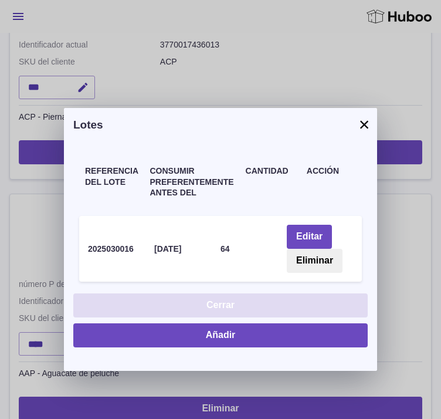
click at [152, 293] on button "Cerrar" at bounding box center [220, 305] width 294 height 24
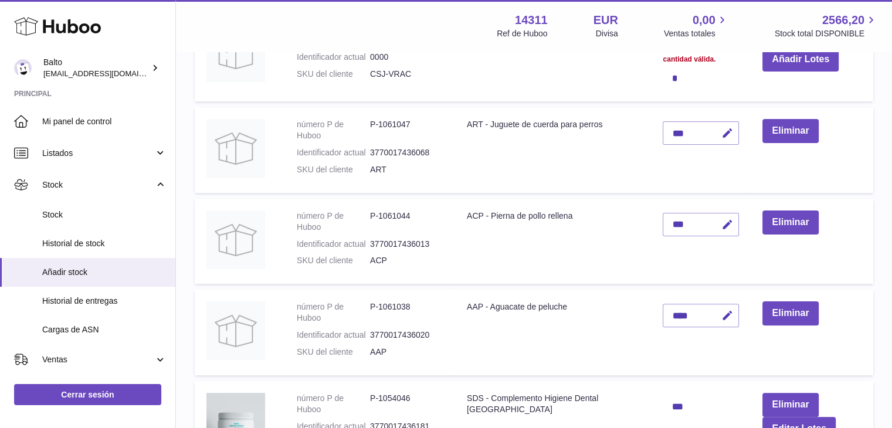
scroll to position [158, 0]
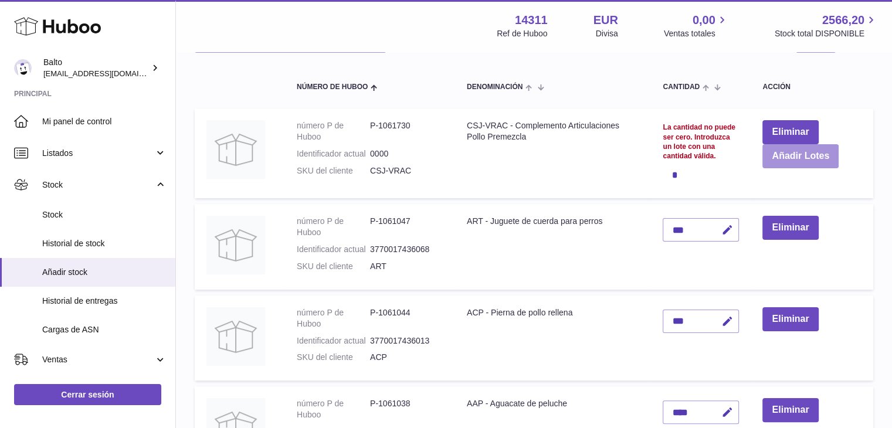
click at [770, 148] on button "Añadir Lotes" at bounding box center [801, 156] width 76 height 24
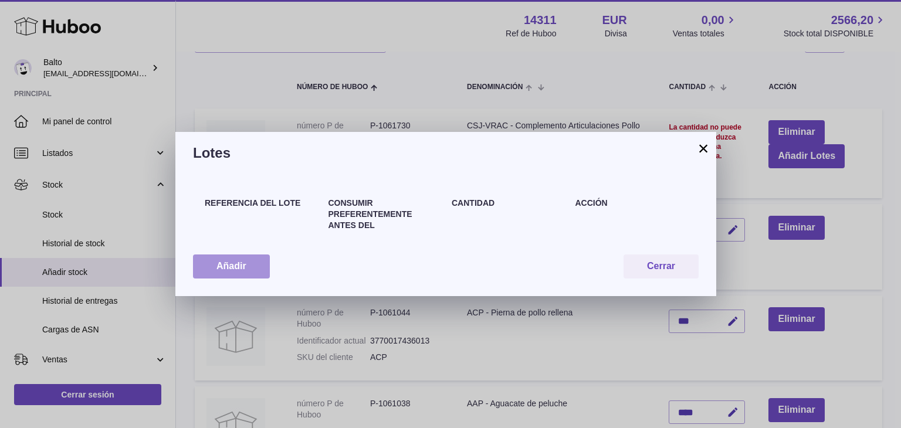
click at [214, 266] on button "Añadir" at bounding box center [231, 267] width 77 height 24
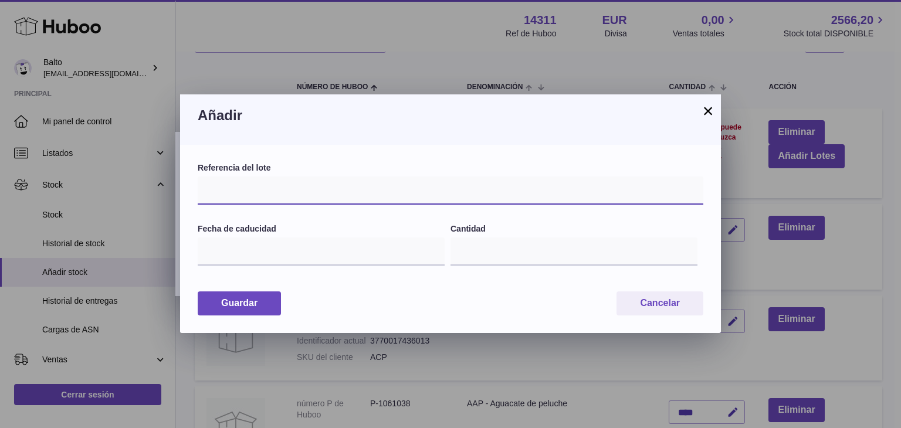
click at [247, 192] on input "text" at bounding box center [451, 191] width 506 height 28
type input "**"
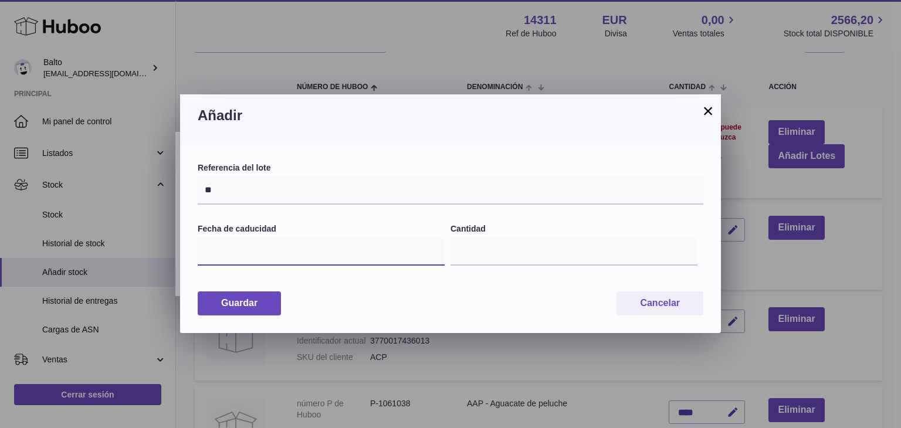
click at [253, 262] on input "text" at bounding box center [321, 252] width 247 height 28
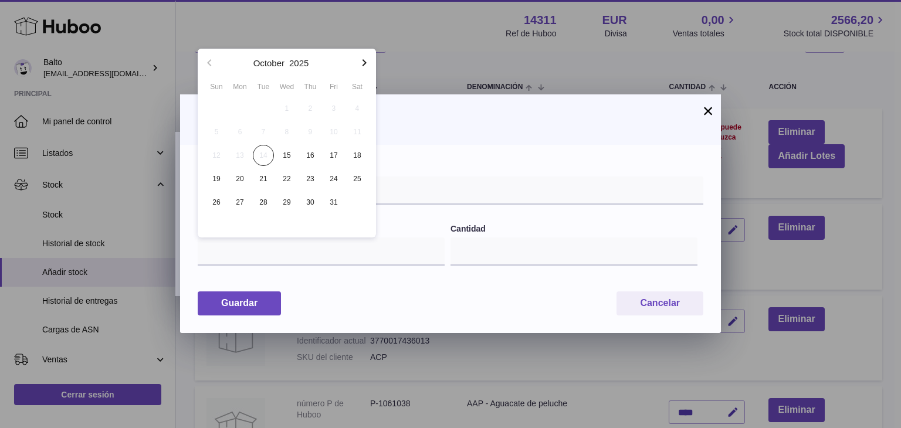
click at [365, 63] on icon "button" at bounding box center [365, 62] width 4 height 7
click at [286, 200] on span "31" at bounding box center [286, 202] width 21 height 21
type input "**********"
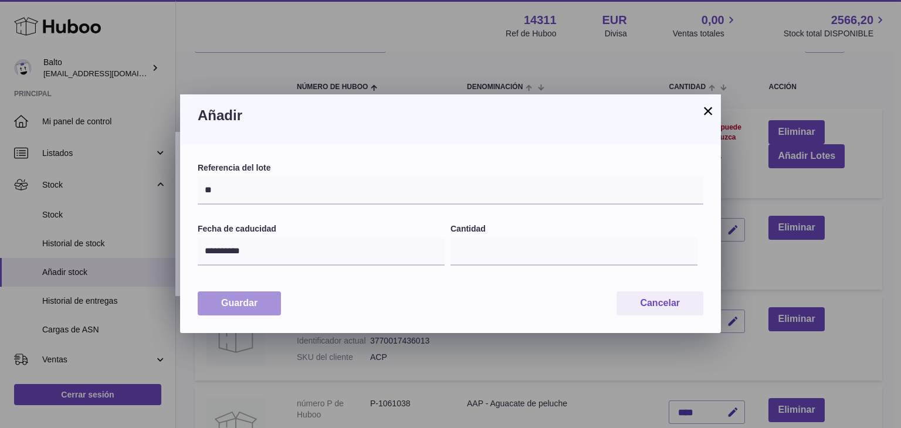
click at [227, 311] on button "Guardar" at bounding box center [239, 304] width 83 height 24
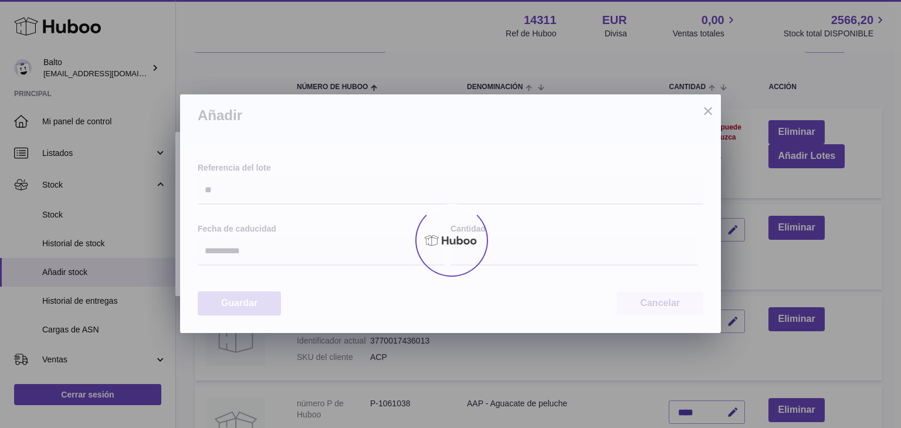
type input "*"
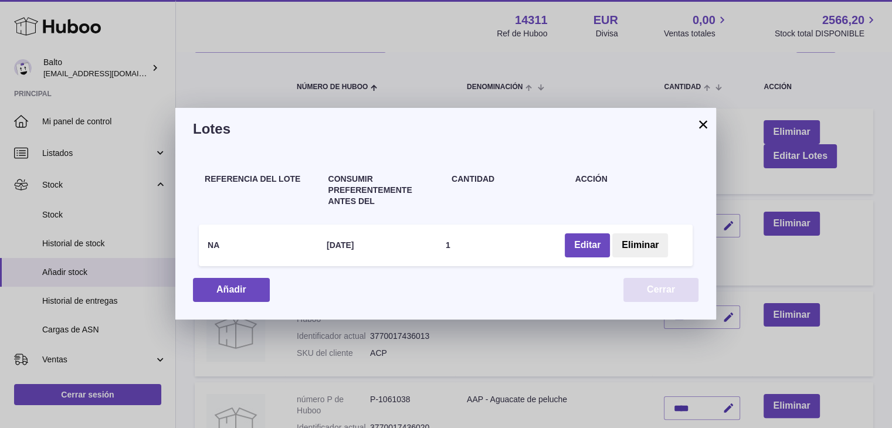
click at [653, 289] on button "Cerrar" at bounding box center [661, 290] width 75 height 24
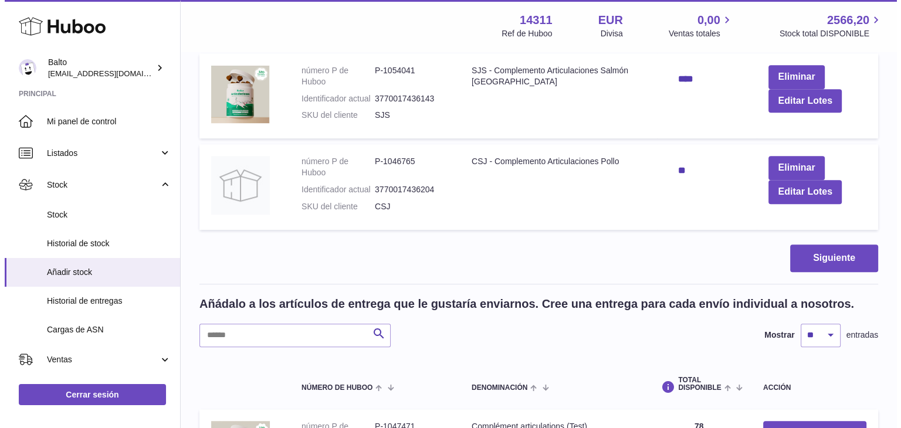
scroll to position [760, 0]
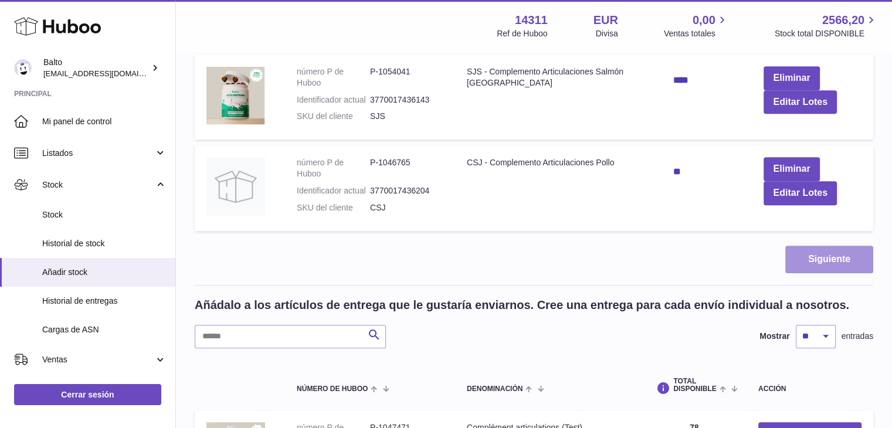
click at [826, 256] on button "Siguiente" at bounding box center [829, 260] width 88 height 28
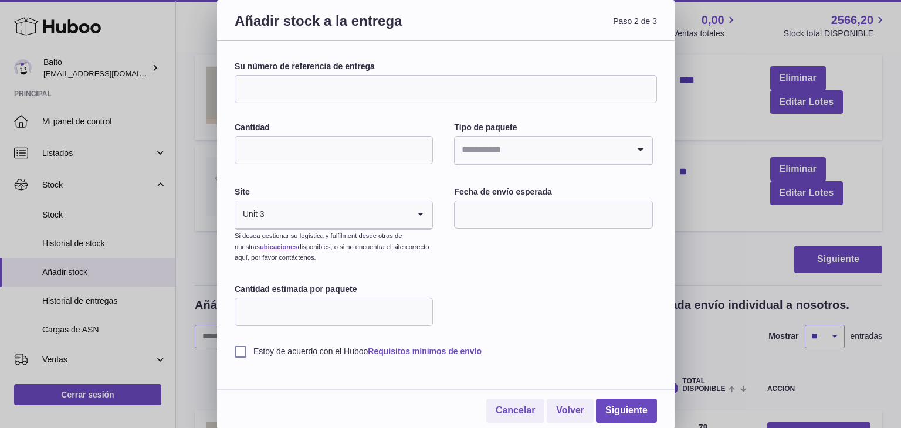
click at [338, 96] on input "Su número de referencia de entrega" at bounding box center [446, 89] width 422 height 28
type input "**********"
click at [308, 154] on input "Cantidad" at bounding box center [334, 150] width 198 height 28
type input "*"
click at [467, 155] on input "Search for option" at bounding box center [542, 150] width 174 height 27
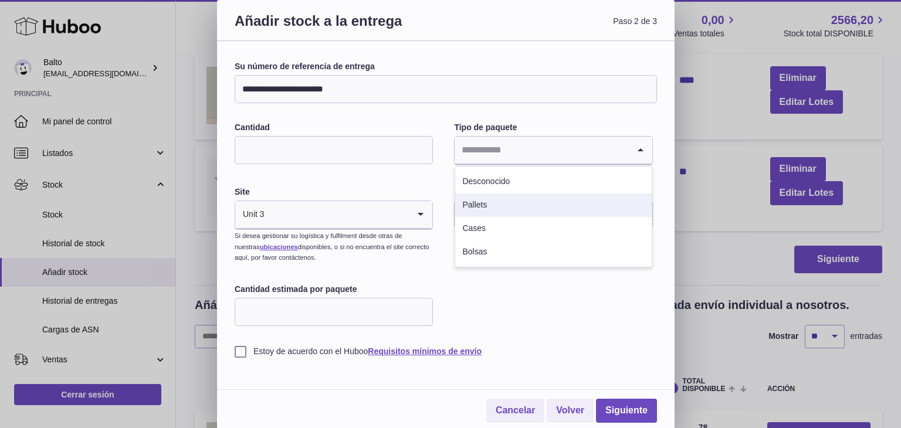
click at [477, 208] on li "Pallets" at bounding box center [553, 205] width 196 height 23
click at [477, 208] on input "text" at bounding box center [553, 215] width 198 height 28
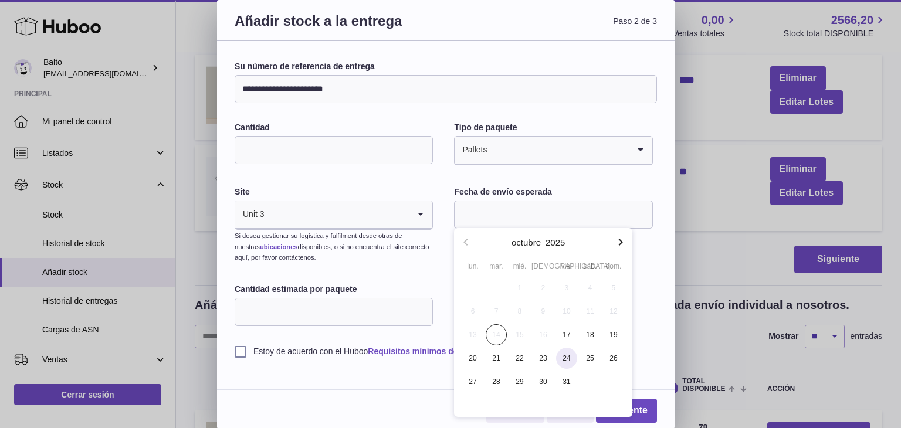
click at [568, 359] on span "24" at bounding box center [566, 358] width 21 height 21
type input "**********"
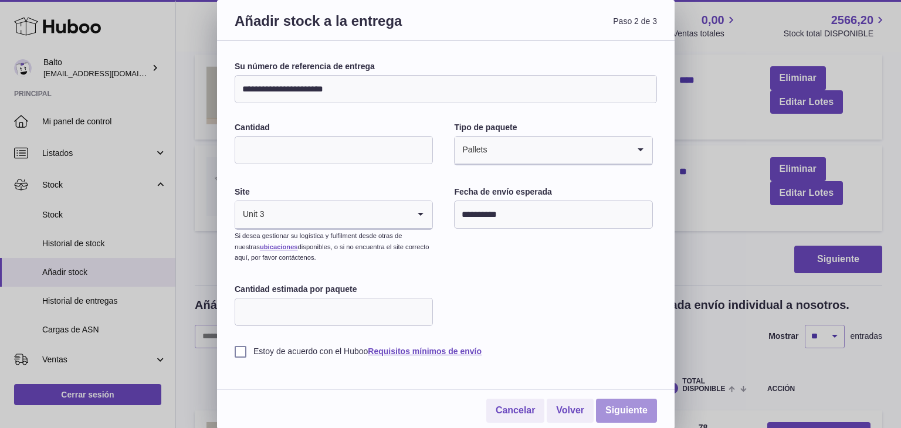
click at [616, 409] on link "Siguiente" at bounding box center [626, 411] width 61 height 24
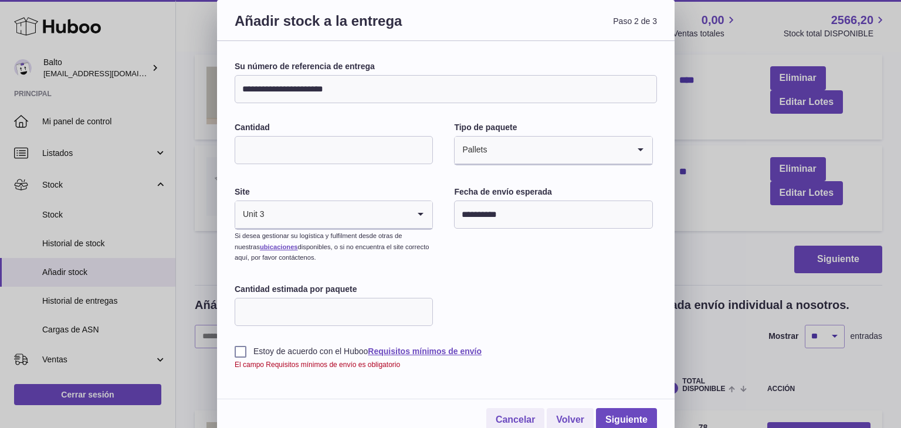
click at [238, 350] on label "Estoy de acuerdo con el Huboo Requisitos mínimos de envío" at bounding box center [446, 351] width 422 height 11
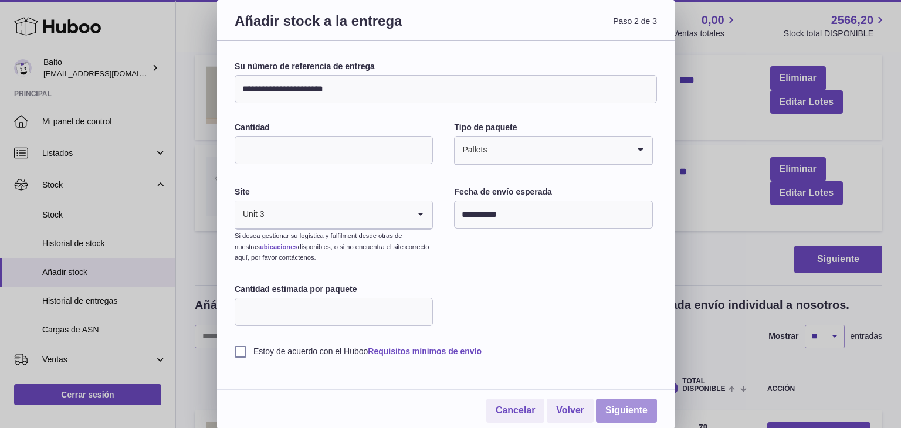
click at [628, 402] on link "Siguiente" at bounding box center [626, 411] width 61 height 24
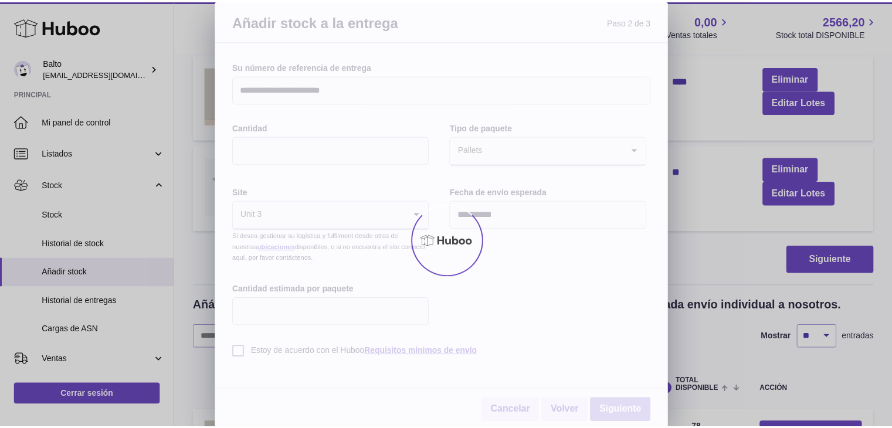
scroll to position [414, 0]
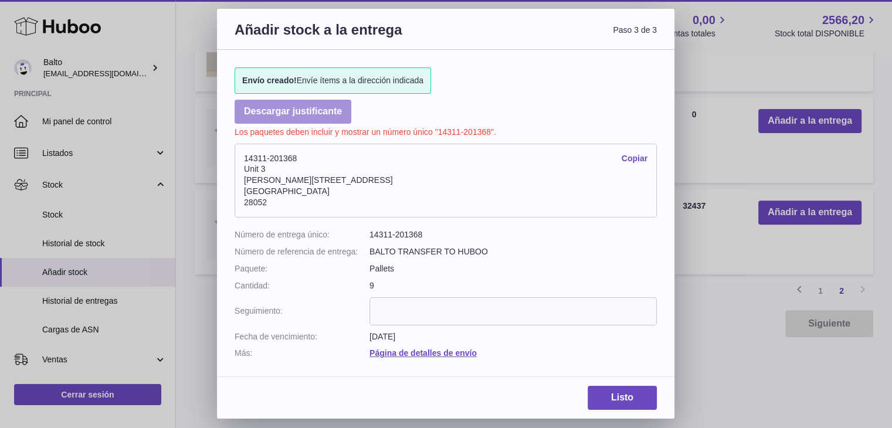
click at [303, 116] on link "Descargar justificante" at bounding box center [293, 112] width 117 height 24
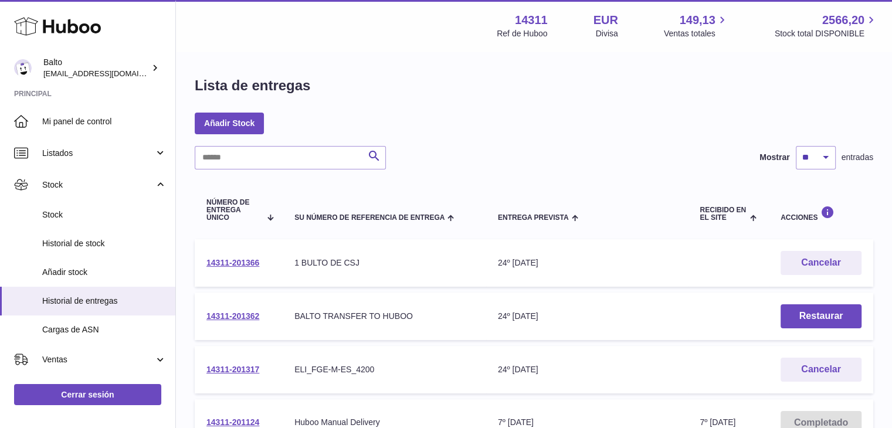
scroll to position [5, 0]
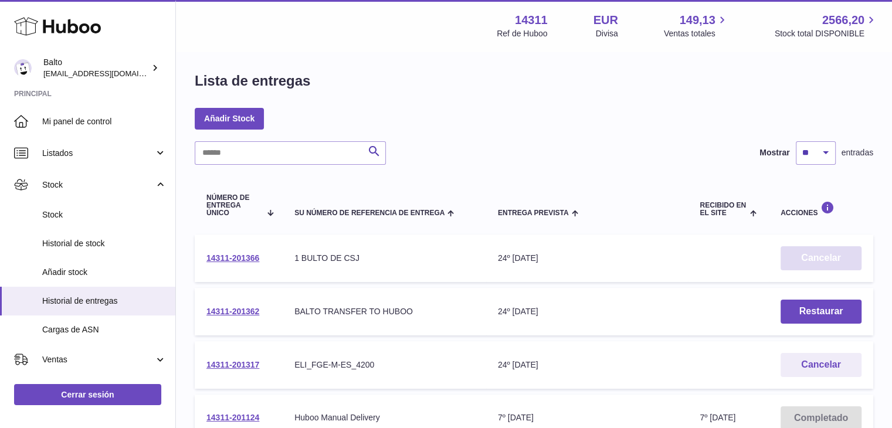
click at [805, 253] on button "Cancelar" at bounding box center [821, 258] width 81 height 24
click at [231, 307] on link "14311-201362" at bounding box center [232, 311] width 53 height 9
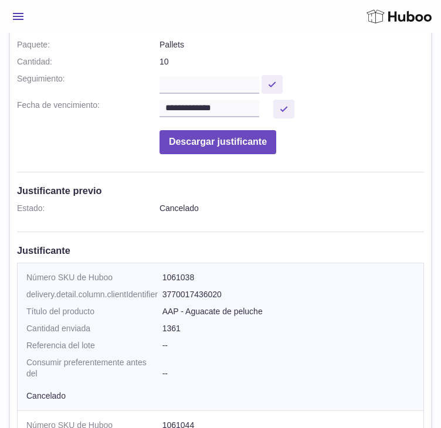
scroll to position [307, 0]
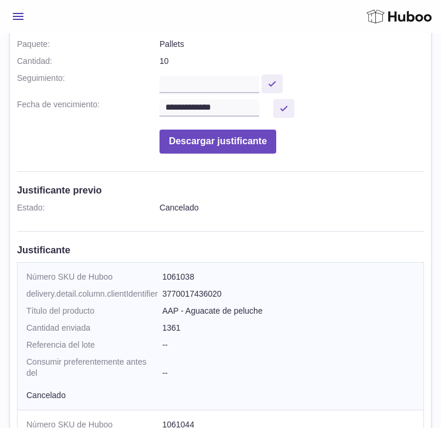
drag, startPoint x: 284, startPoint y: 404, endPoint x: 283, endPoint y: 394, distance: 10.6
copy td "L2-36225"
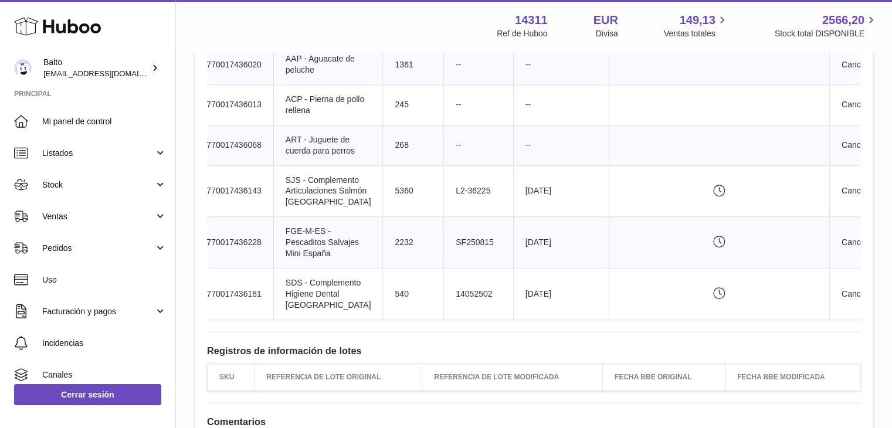
scroll to position [0, 70]
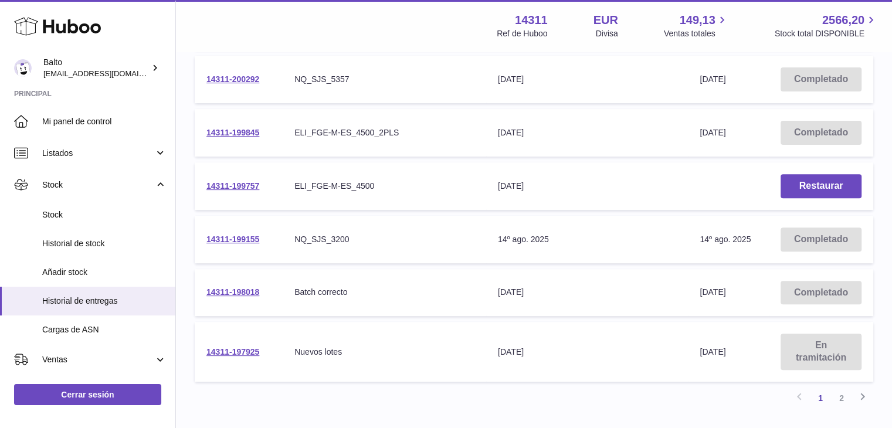
scroll to position [476, 0]
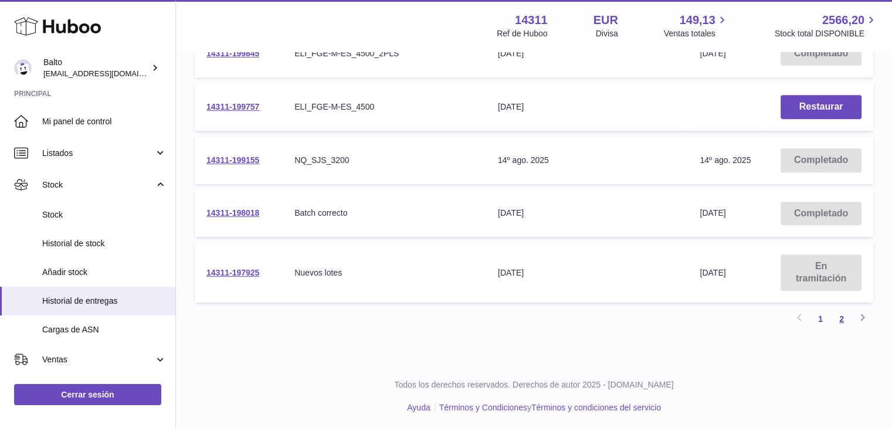
click at [838, 312] on link "2" at bounding box center [841, 319] width 21 height 21
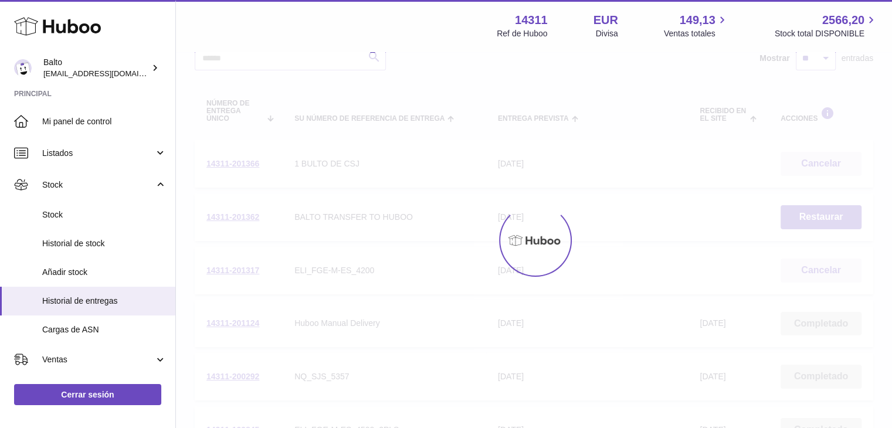
scroll to position [53, 0]
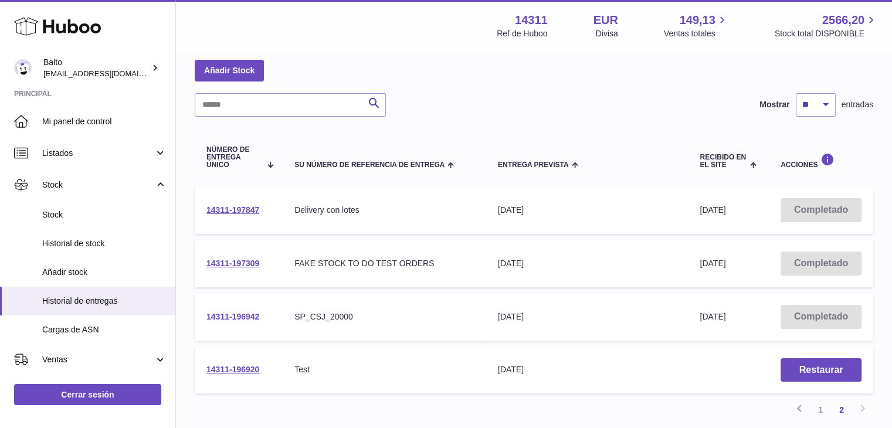
click at [233, 318] on link "14311-196942" at bounding box center [232, 316] width 53 height 9
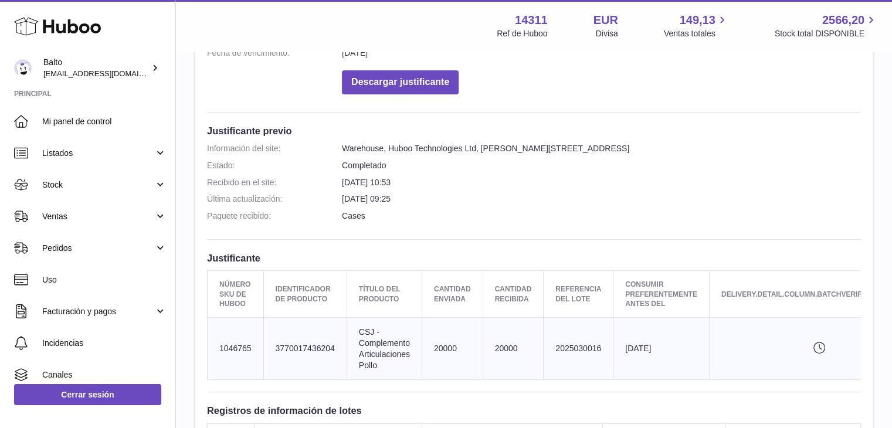
scroll to position [260, 0]
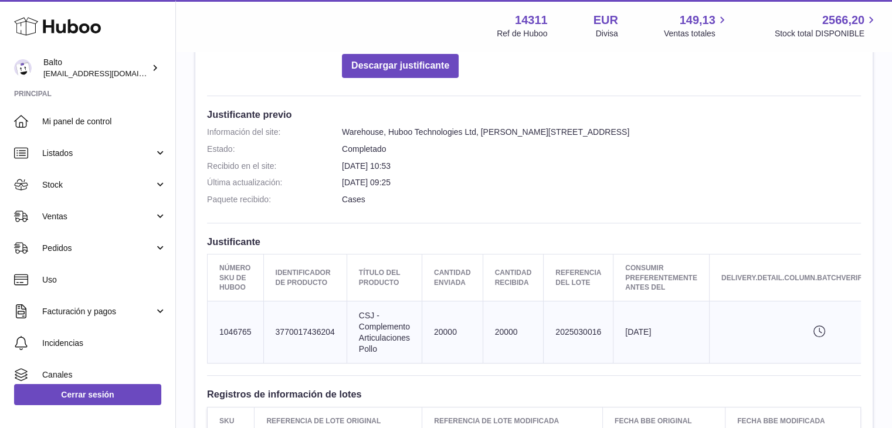
click at [573, 330] on td "Referencia del lote 2025030016" at bounding box center [579, 332] width 70 height 63
copy td "2025030016"
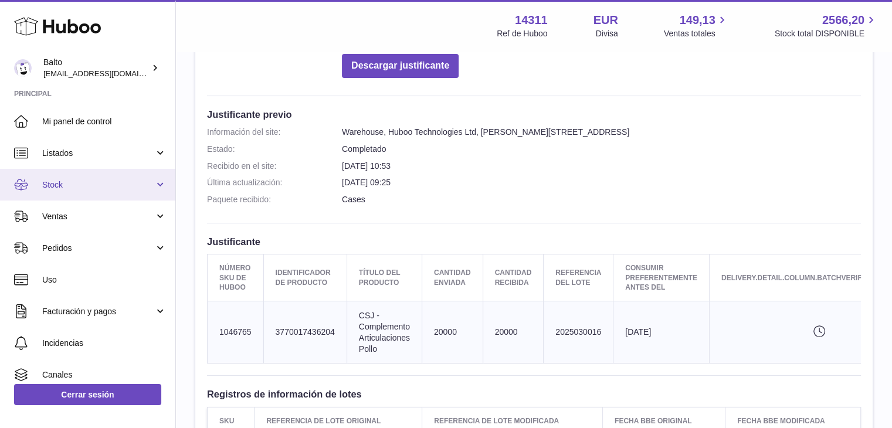
click at [155, 189] on link "Stock" at bounding box center [87, 185] width 175 height 32
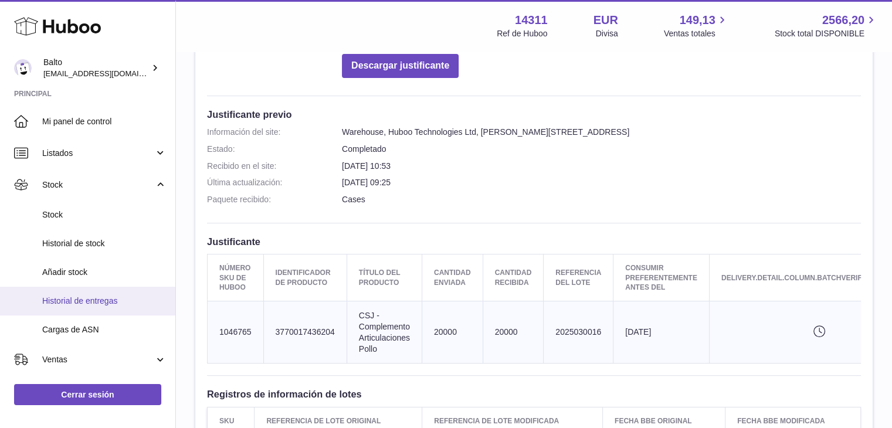
click at [129, 299] on span "Historial de entregas" at bounding box center [104, 301] width 124 height 11
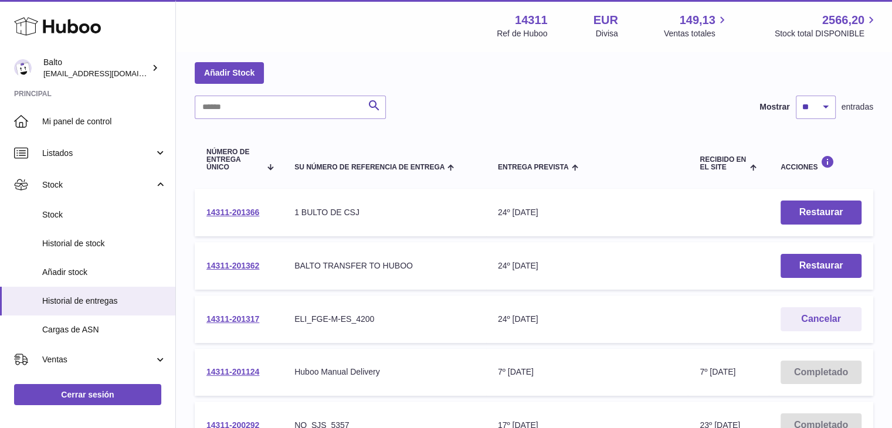
scroll to position [51, 0]
click at [244, 264] on link "14311-201362" at bounding box center [232, 264] width 53 height 9
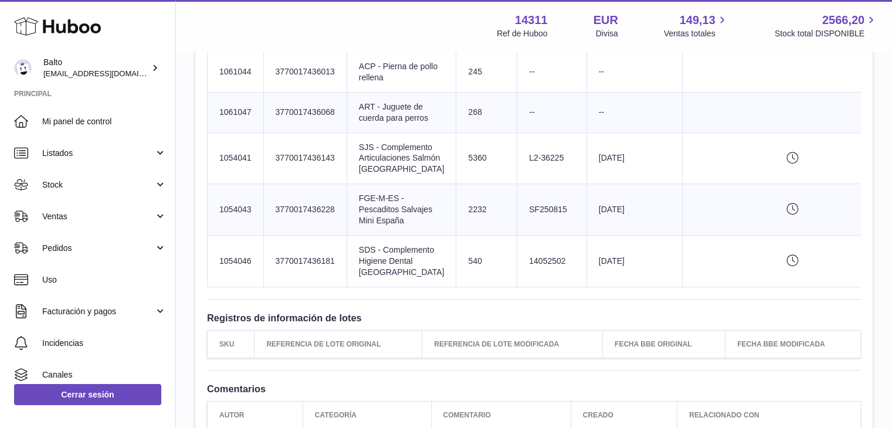
scroll to position [492, 0]
